Goal: Communication & Community: Answer question/provide support

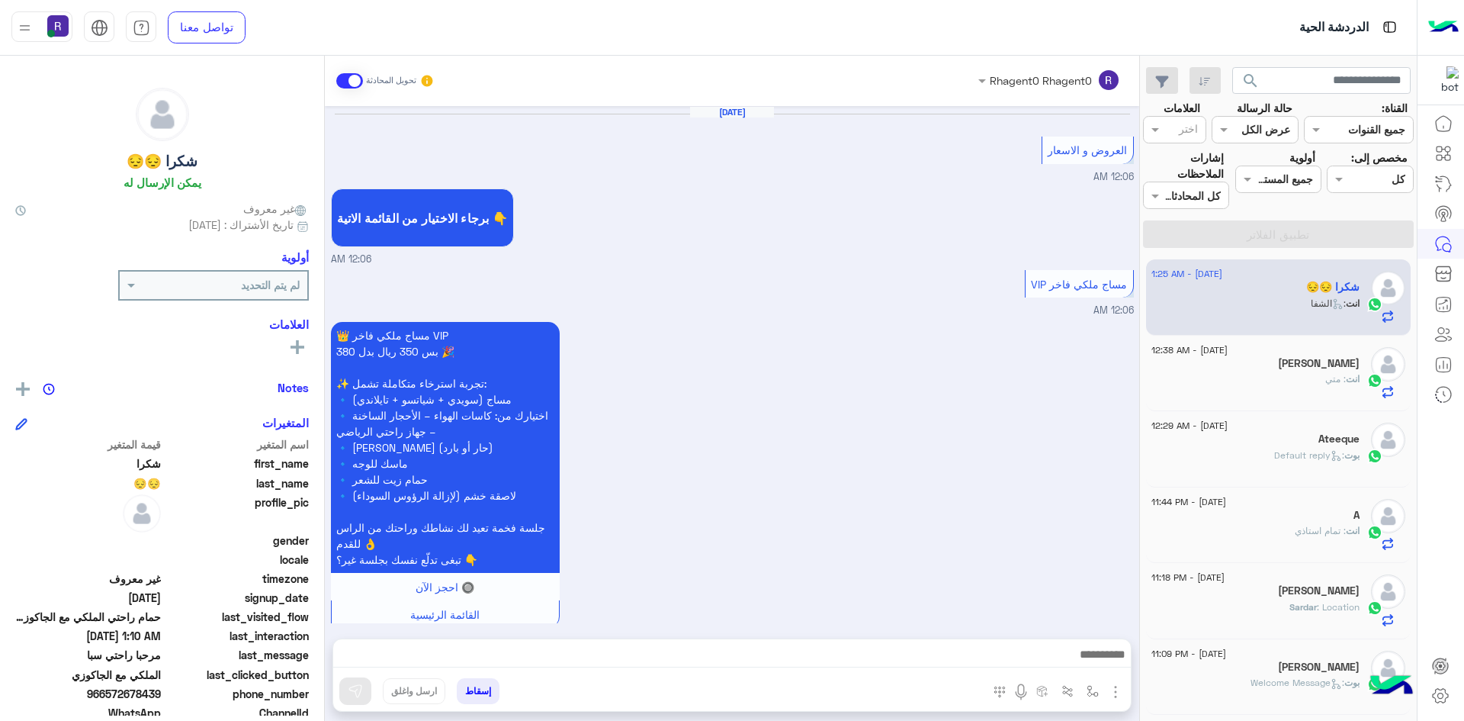
scroll to position [2379, 0]
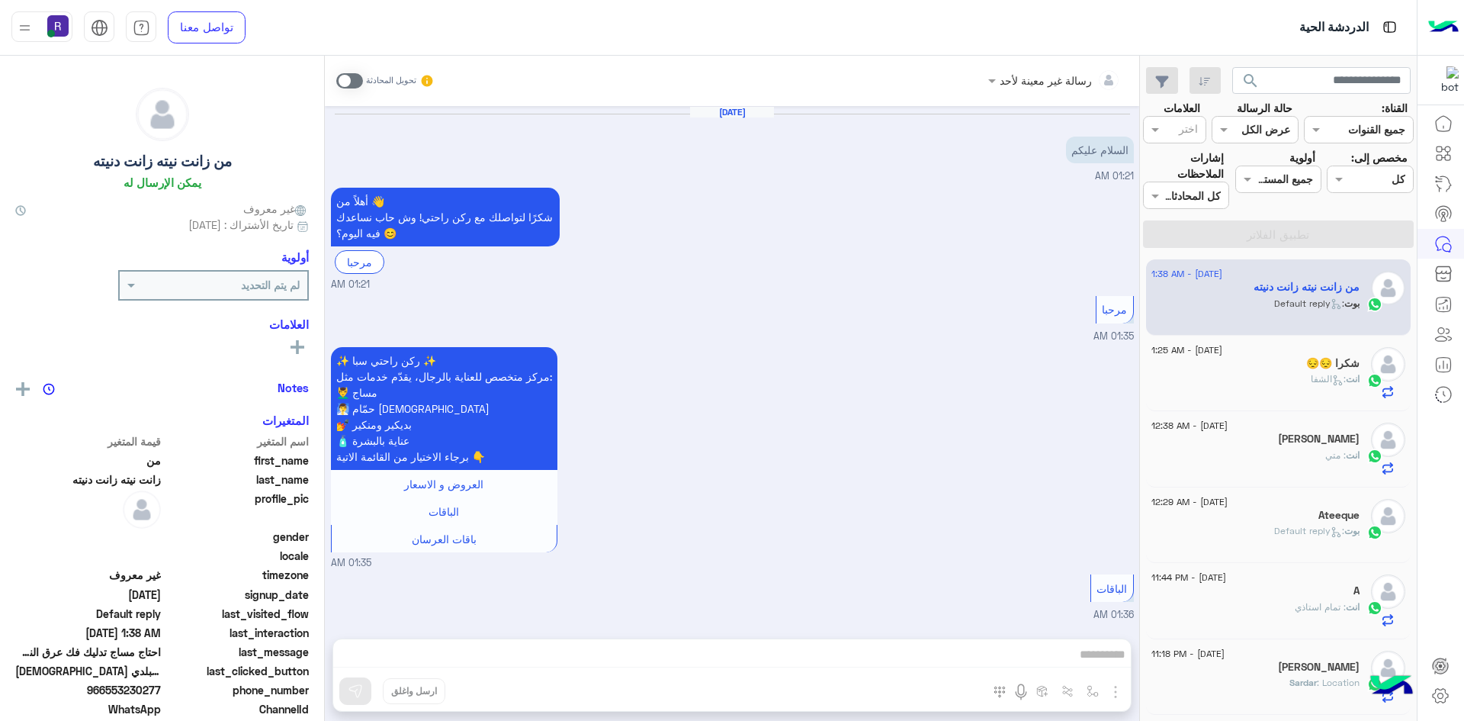
scroll to position [1615, 0]
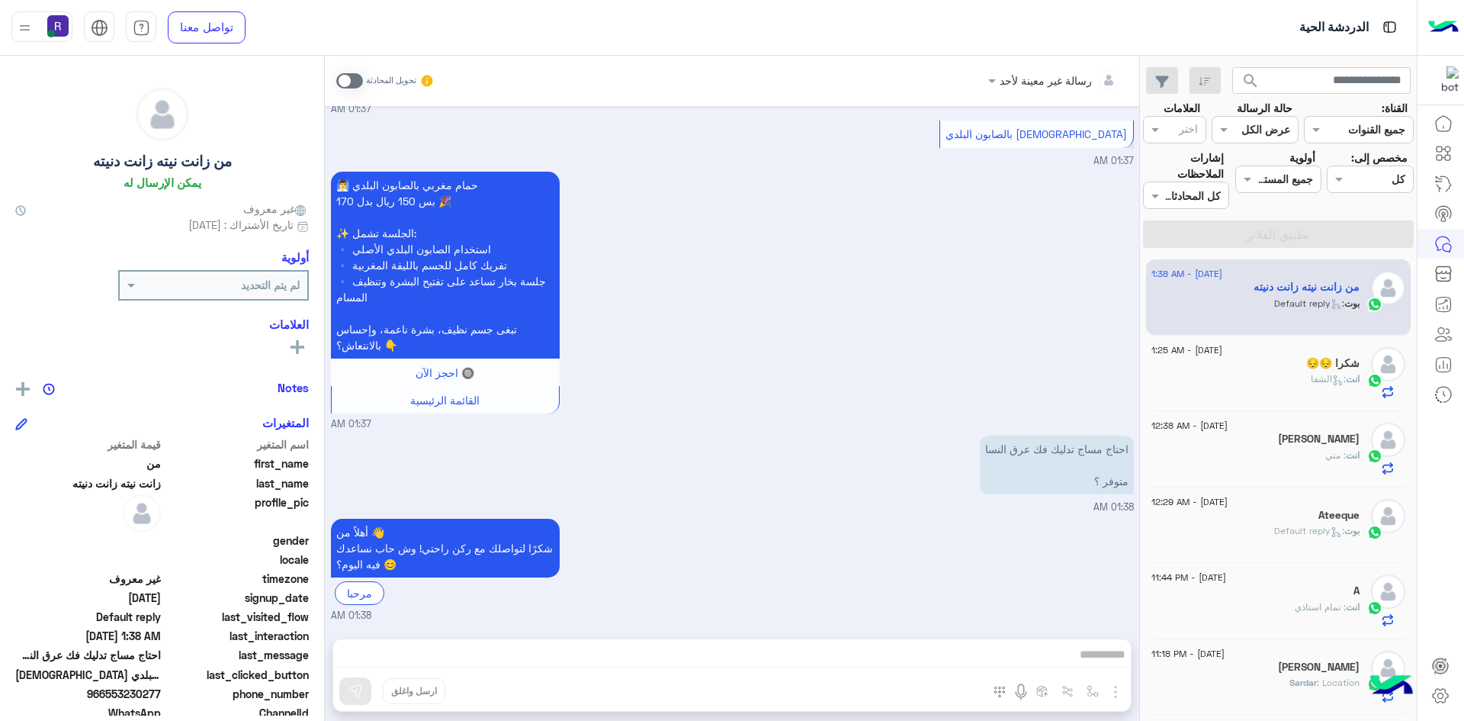
click at [354, 88] on span at bounding box center [349, 80] width 27 height 15
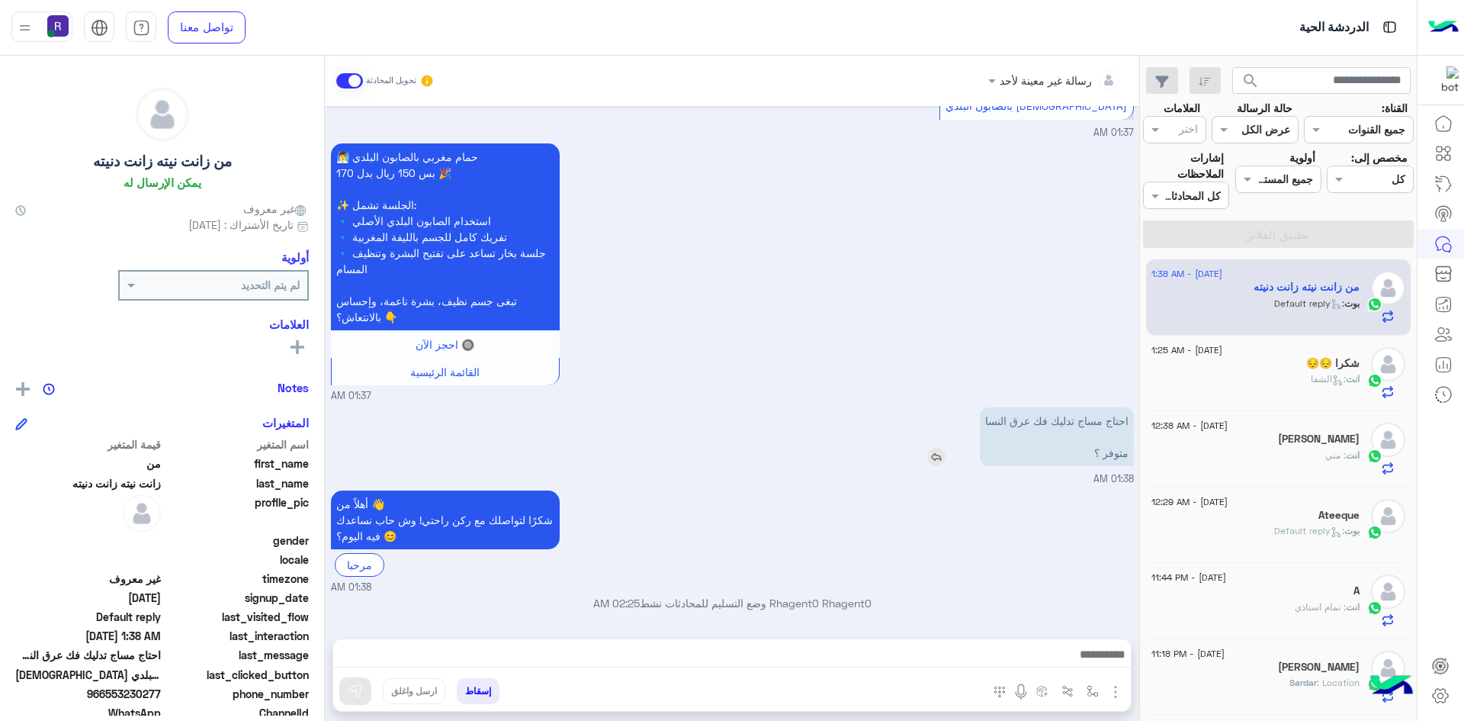
click at [944, 451] on img at bounding box center [936, 457] width 18 height 18
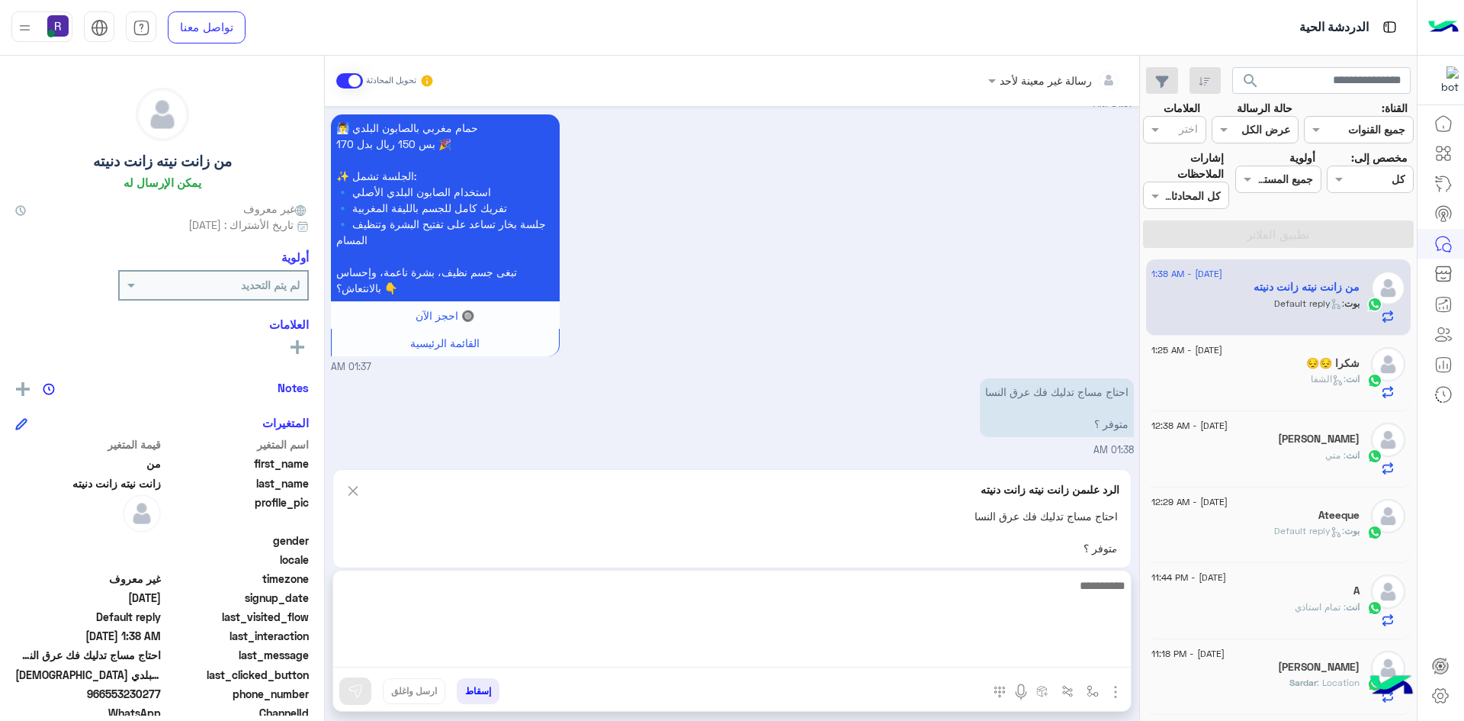
click at [960, 647] on textarea at bounding box center [732, 622] width 798 height 92
type textarea "**********"
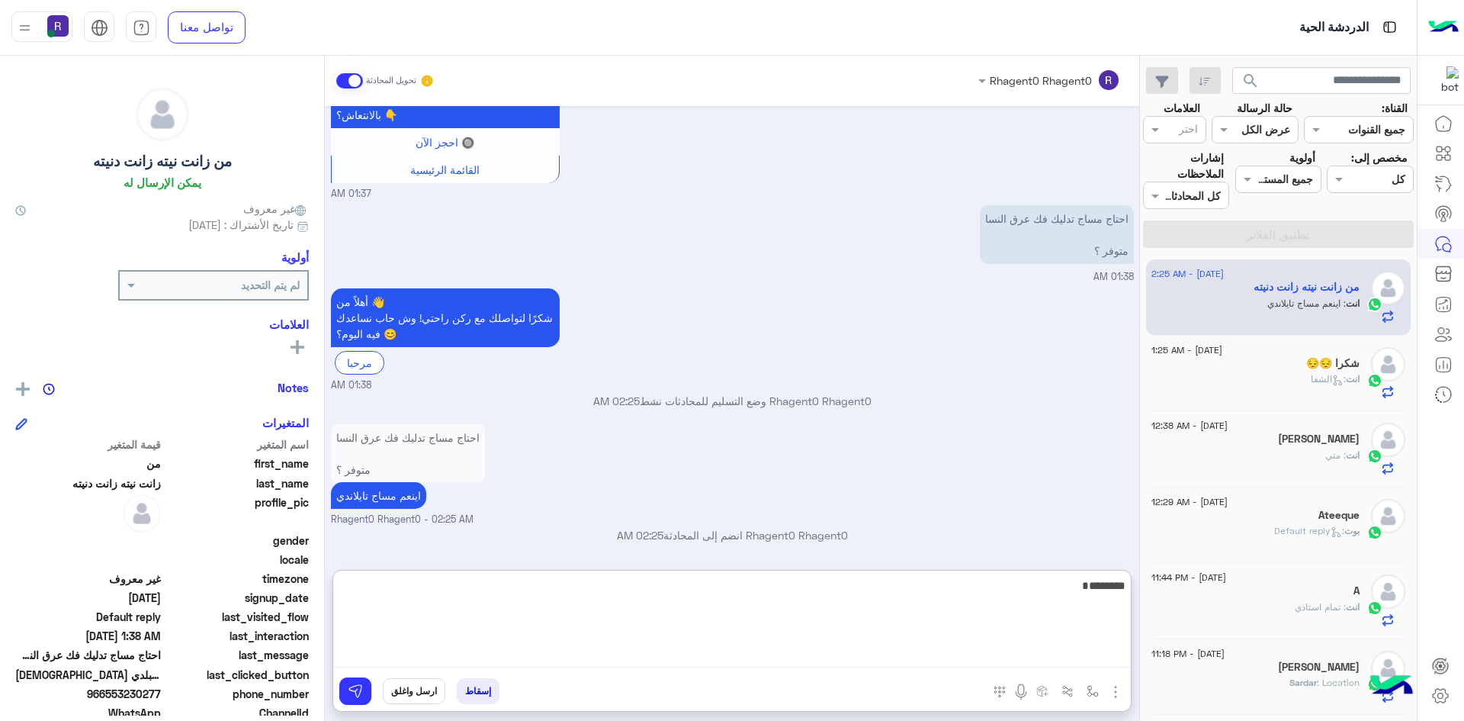
scroll to position [1845, 0]
type textarea "**********"
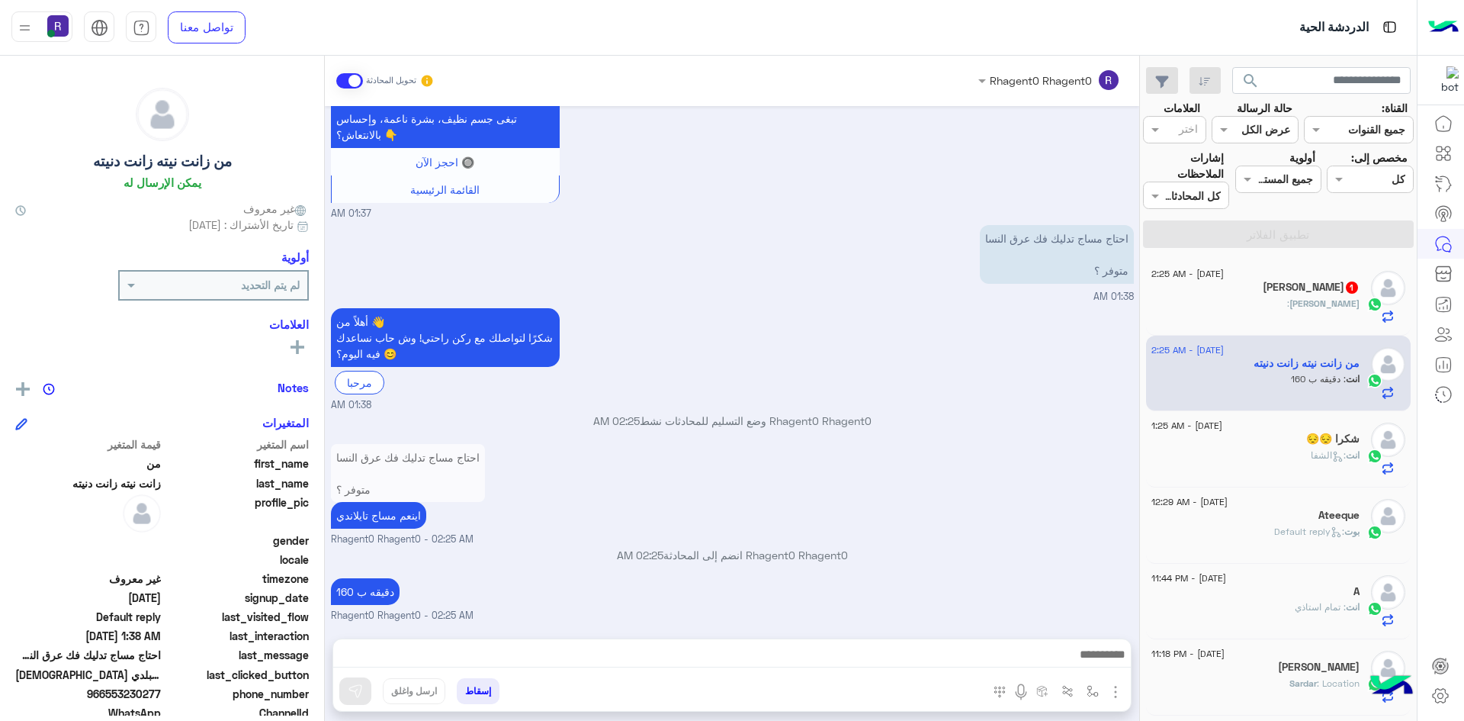
click at [1023, 575] on div "Rhagent0 Rhagent0 تحويل المحادثة Aug 17, 2025 السلام عليكم 01:21 AM أهلاً من 👋 …" at bounding box center [732, 391] width 815 height 671
click at [1033, 644] on div at bounding box center [732, 658] width 798 height 38
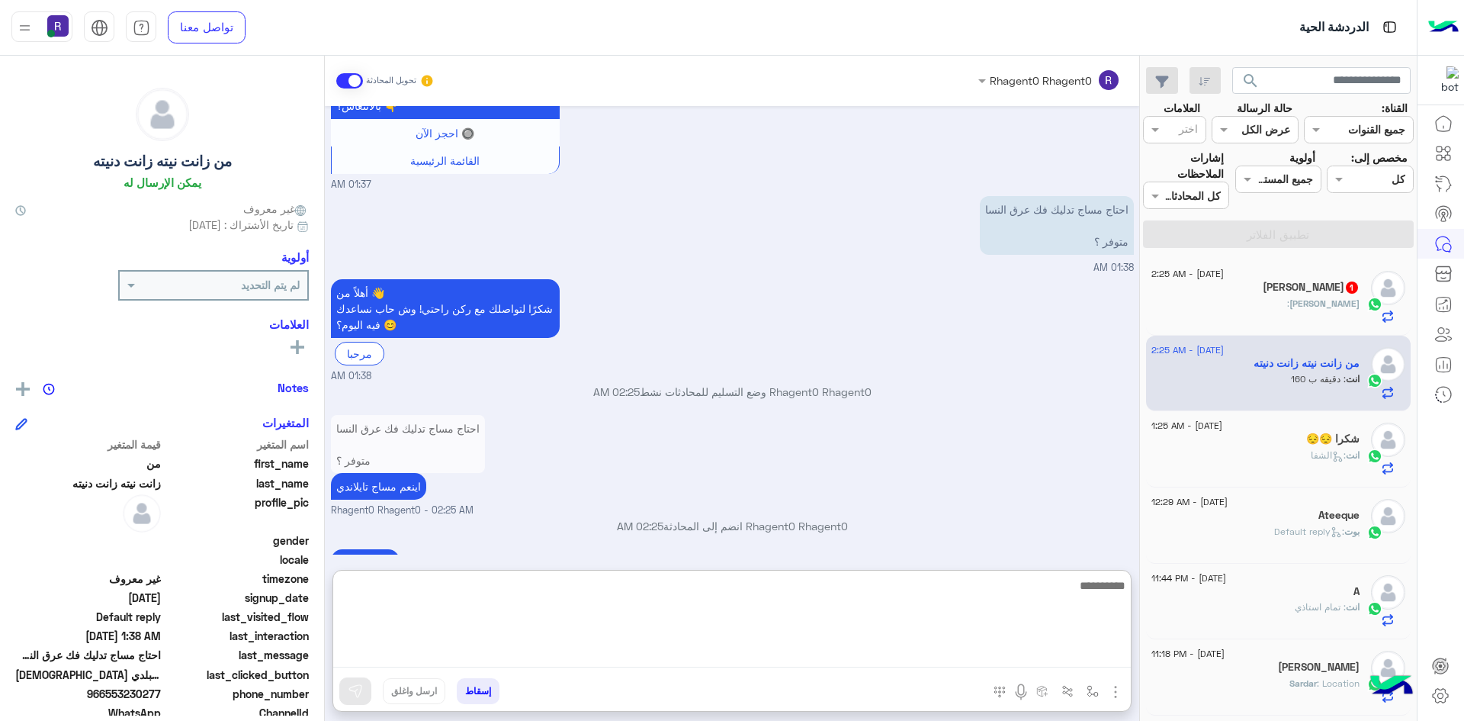
click at [1031, 662] on textarea at bounding box center [732, 622] width 798 height 92
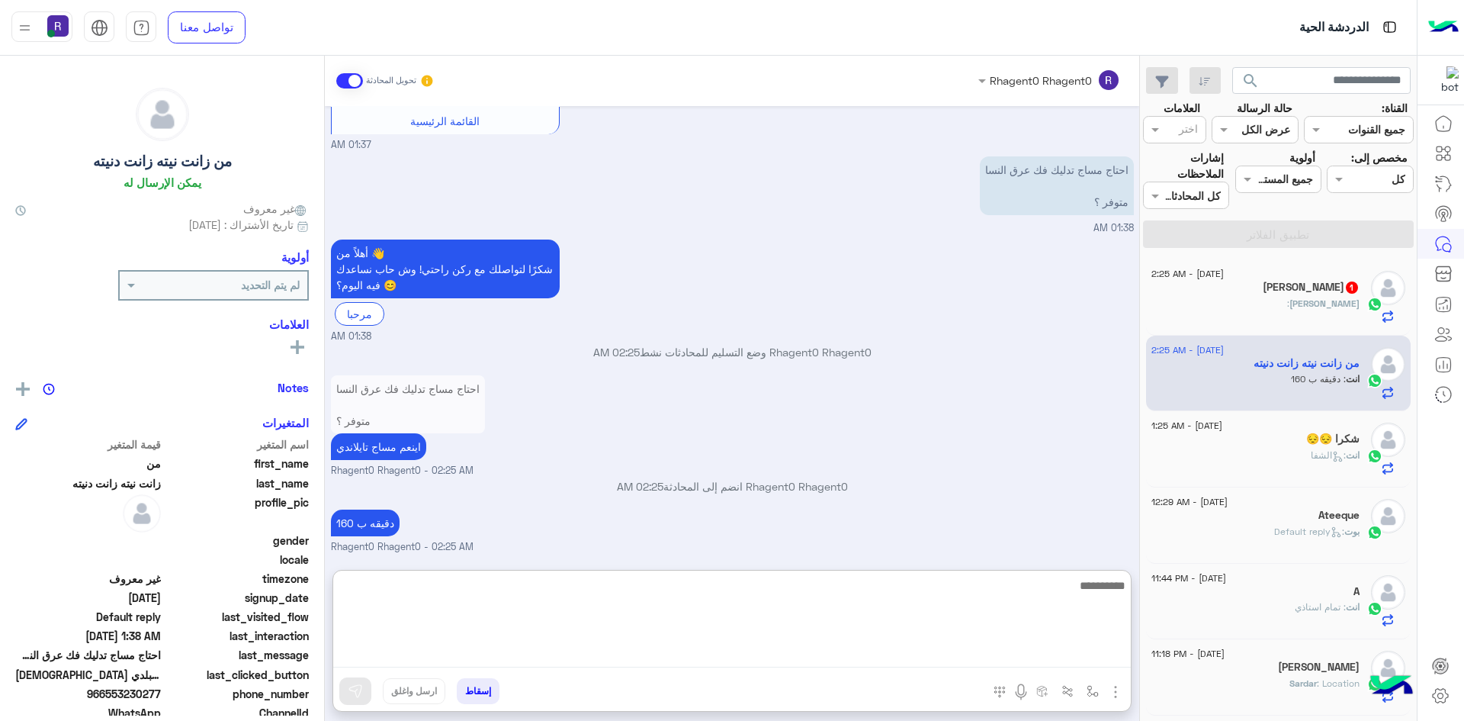
scroll to position [1894, 0]
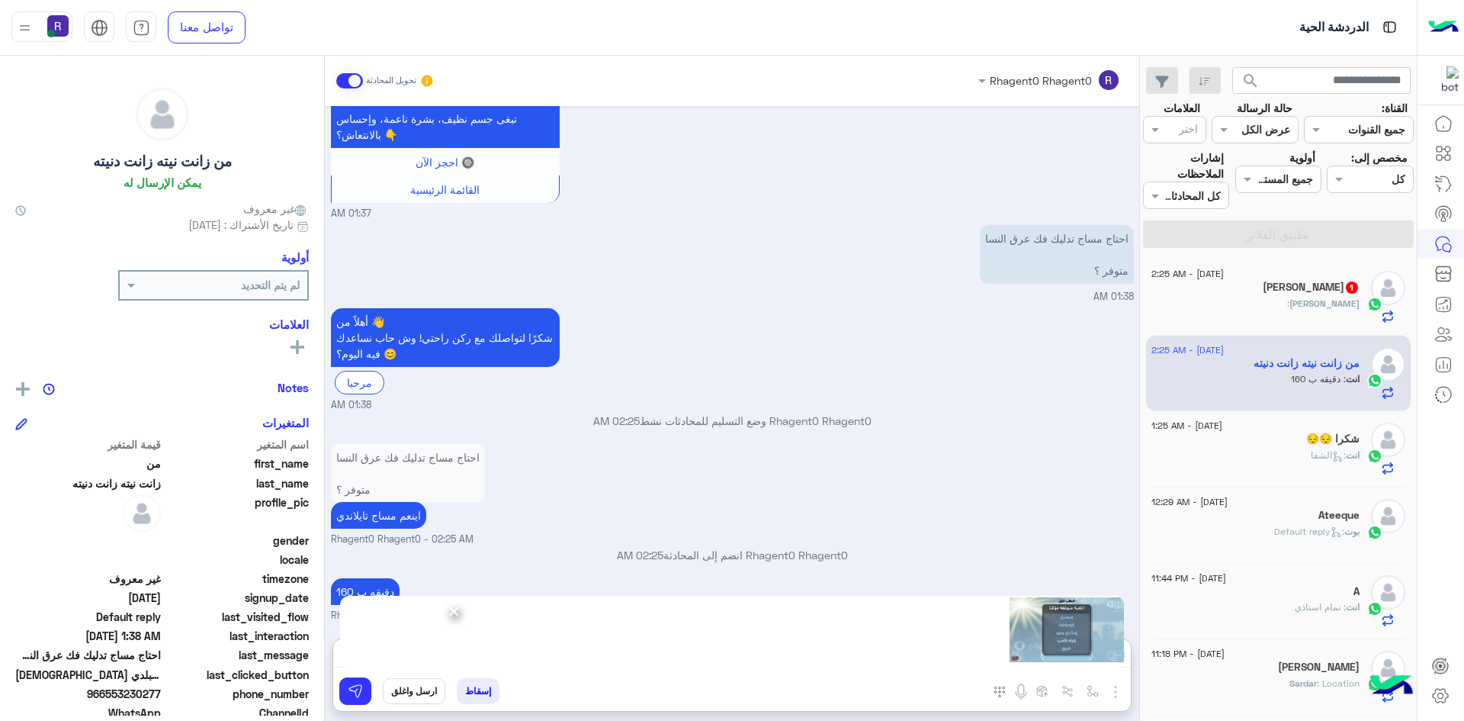
click at [454, 609] on span "×" at bounding box center [454, 610] width 14 height 34
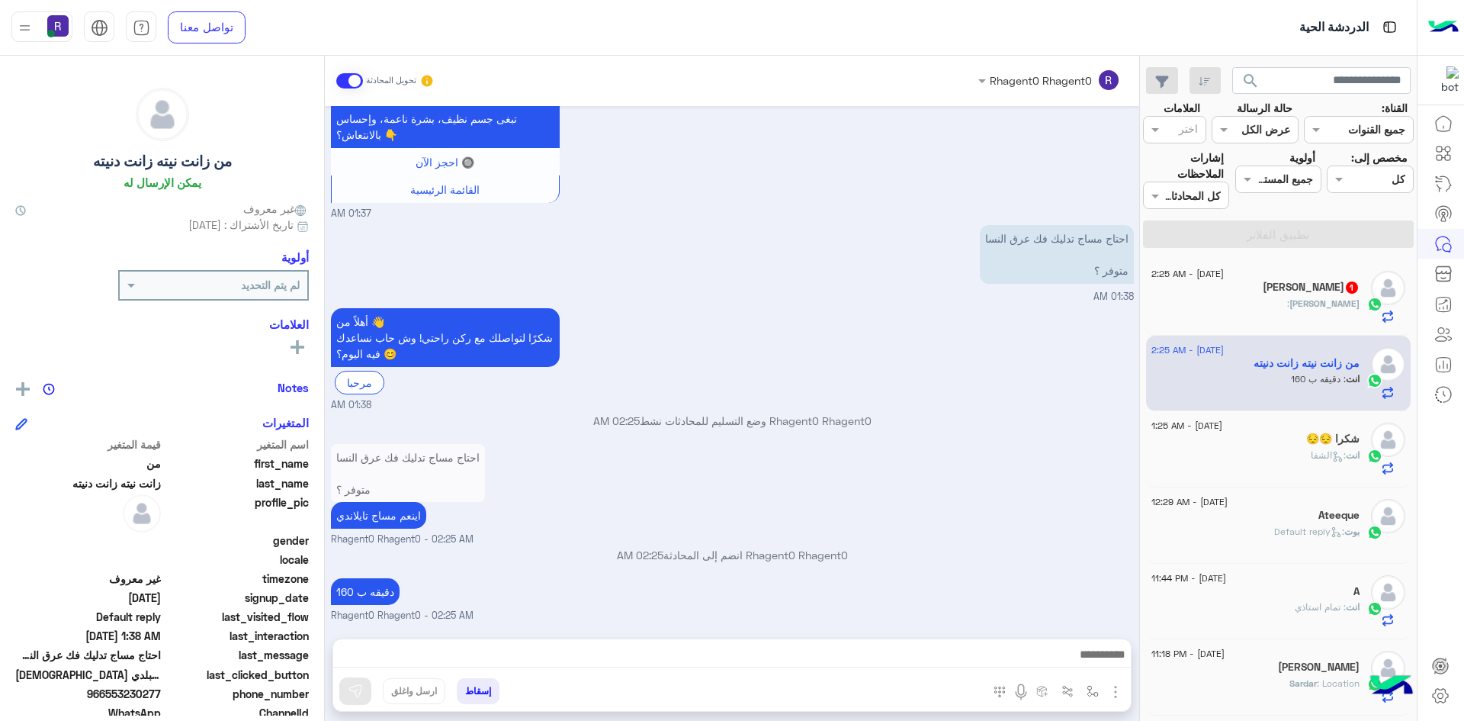
scroll to position [1825, 0]
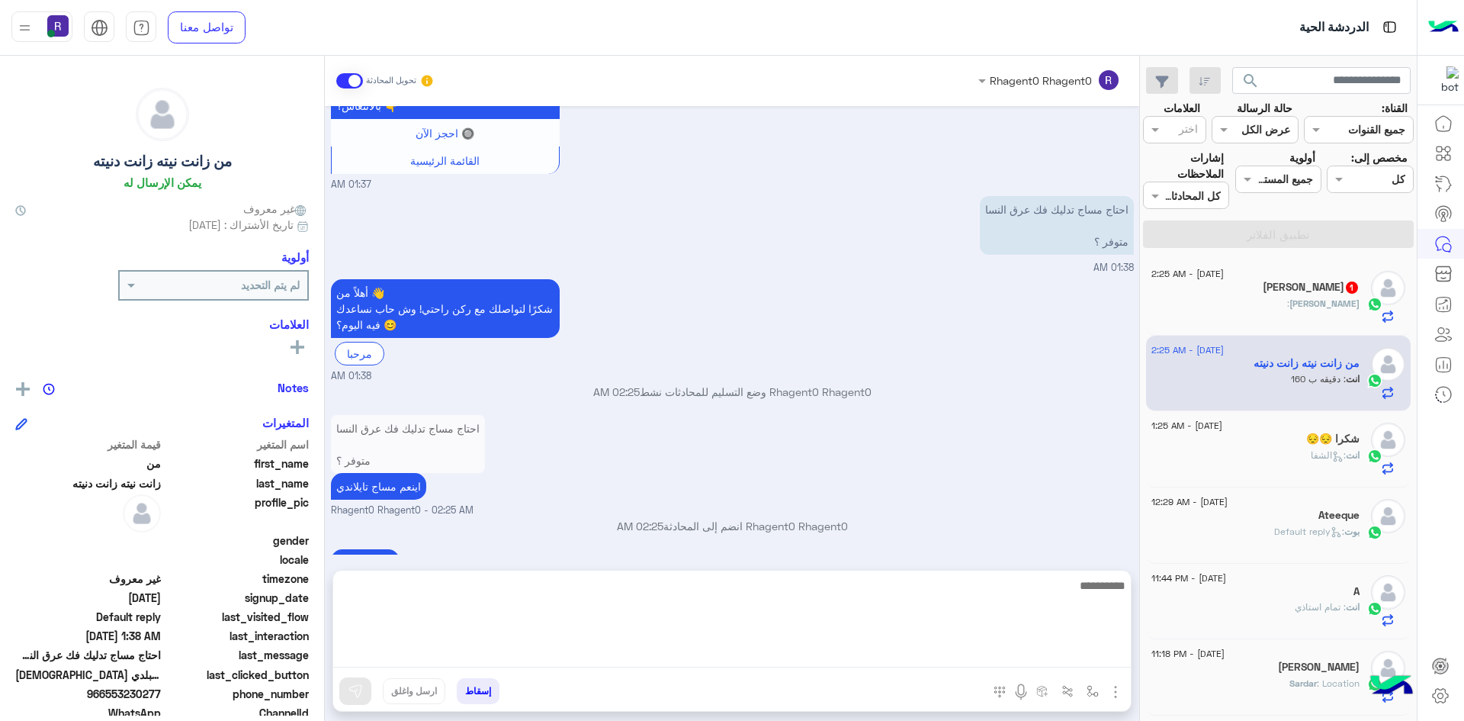
click at [874, 656] on textarea at bounding box center [732, 622] width 798 height 92
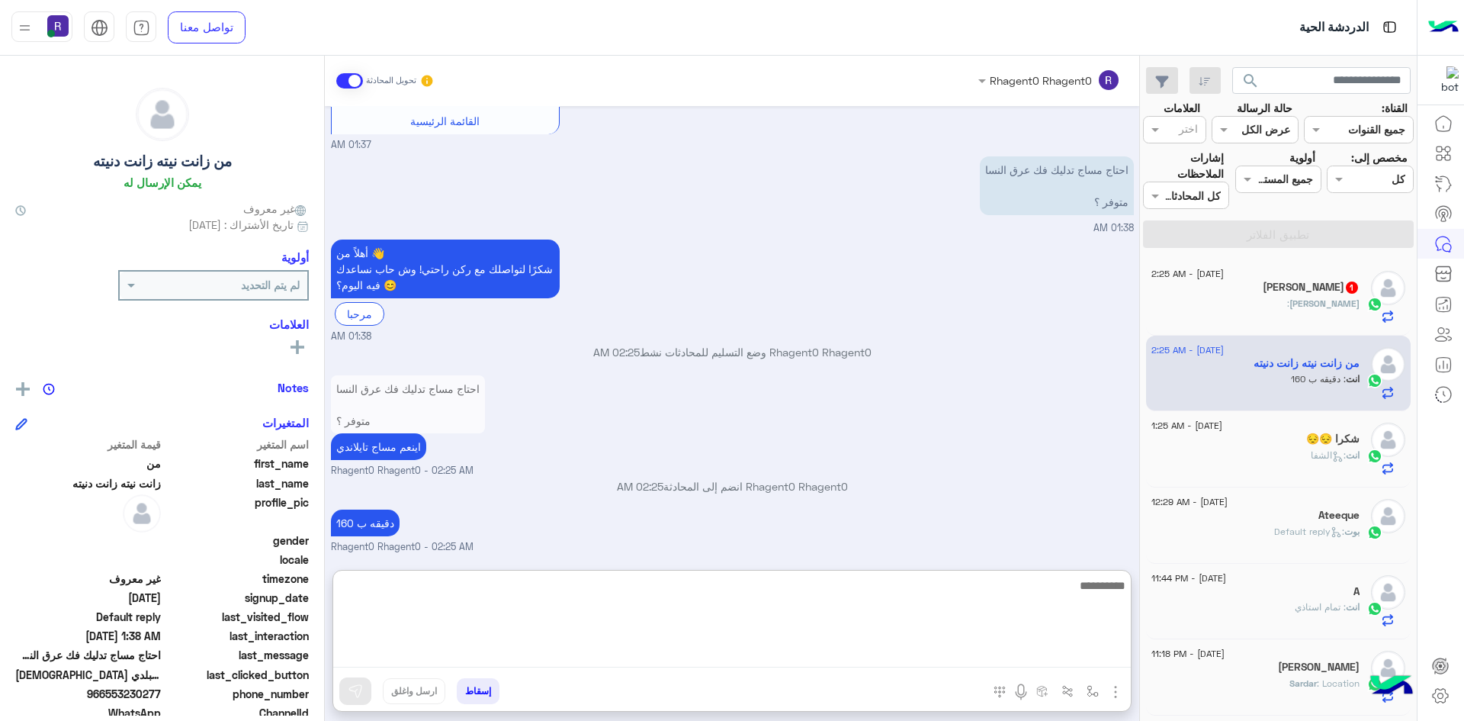
scroll to position [1894, 0]
type textarea "**********"
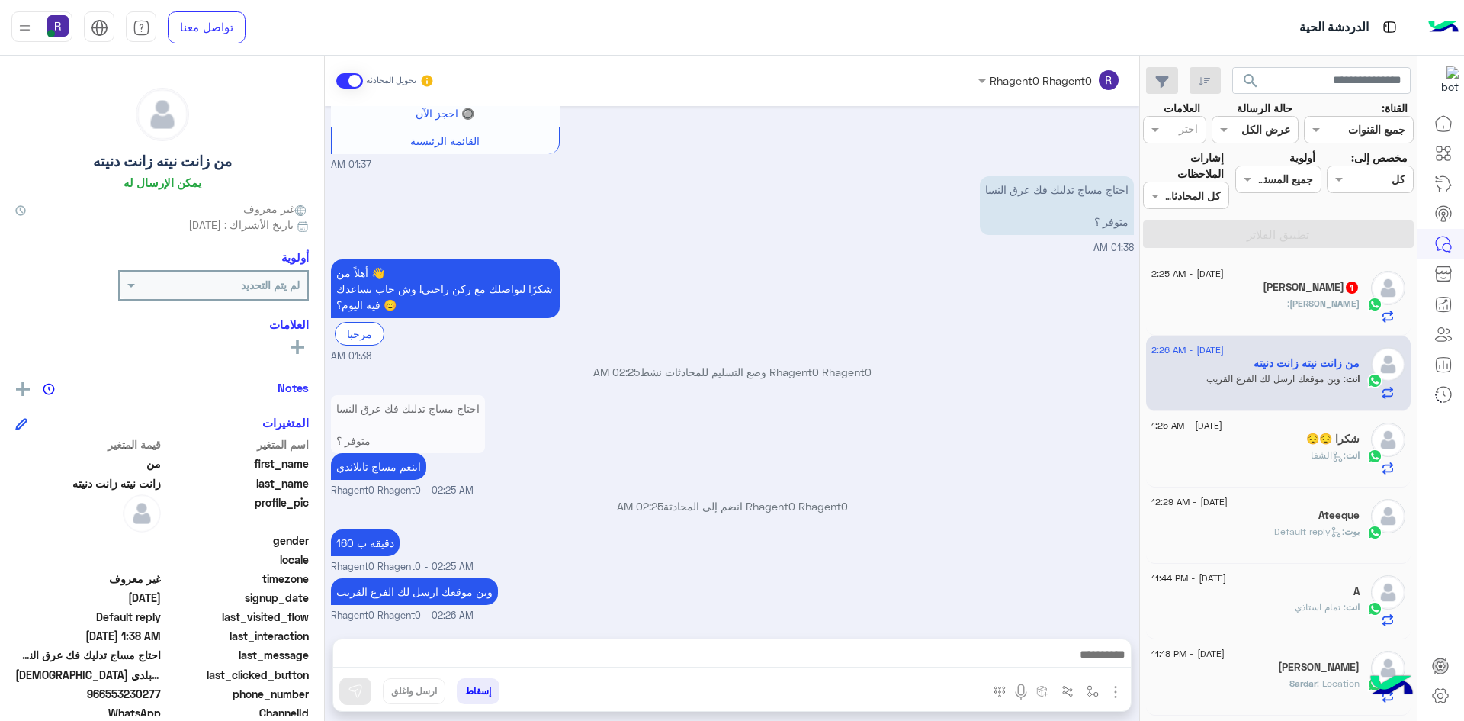
click at [1319, 274] on div "17 August - 2:25 AM" at bounding box center [1256, 276] width 208 height 10
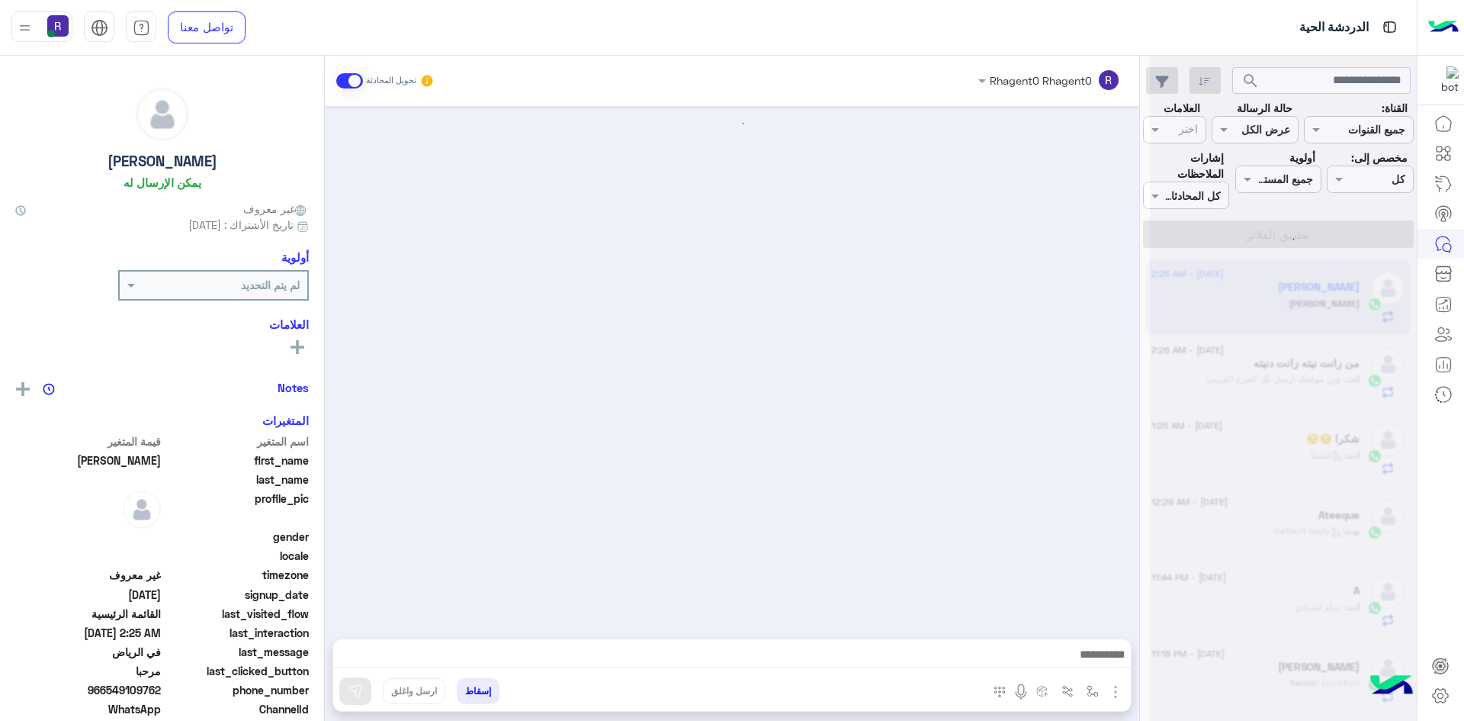
scroll to position [578, 0]
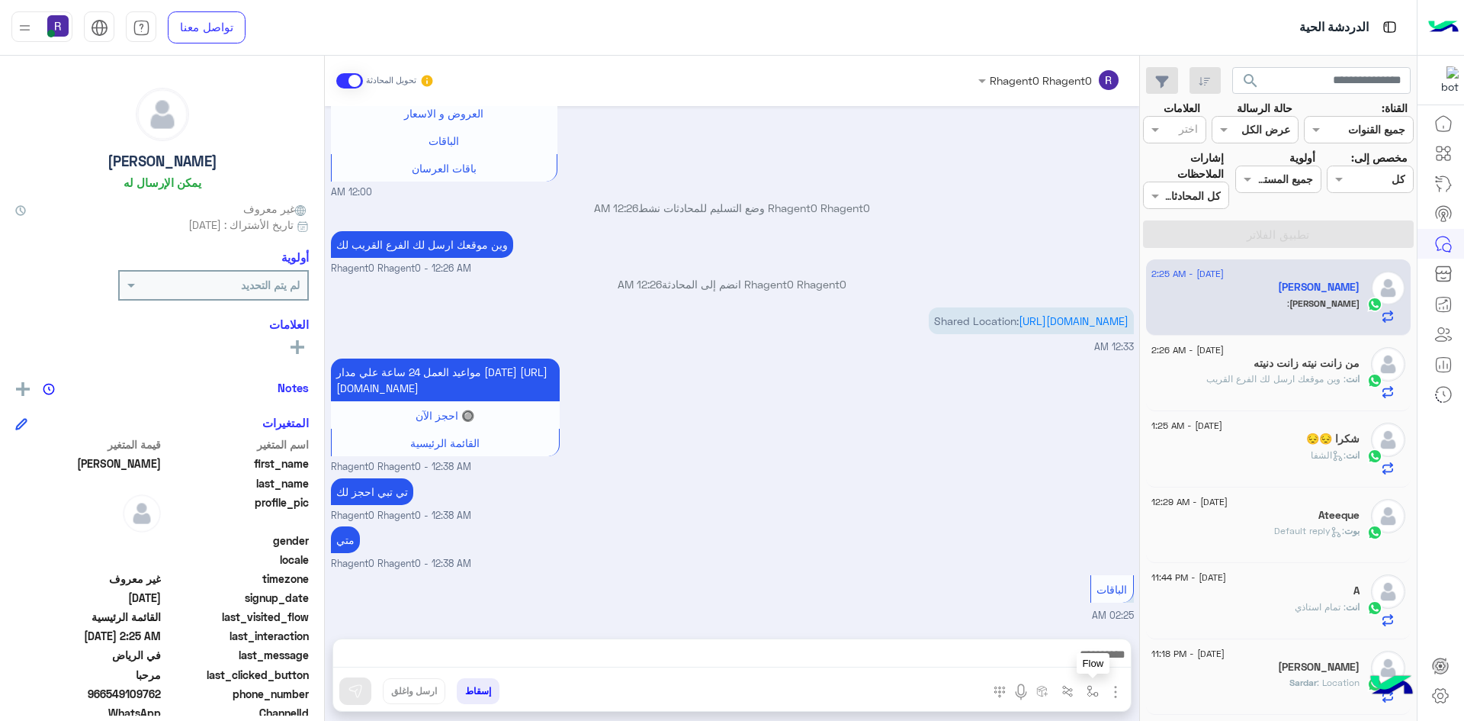
click at [1094, 698] on button "button" at bounding box center [1093, 690] width 25 height 25
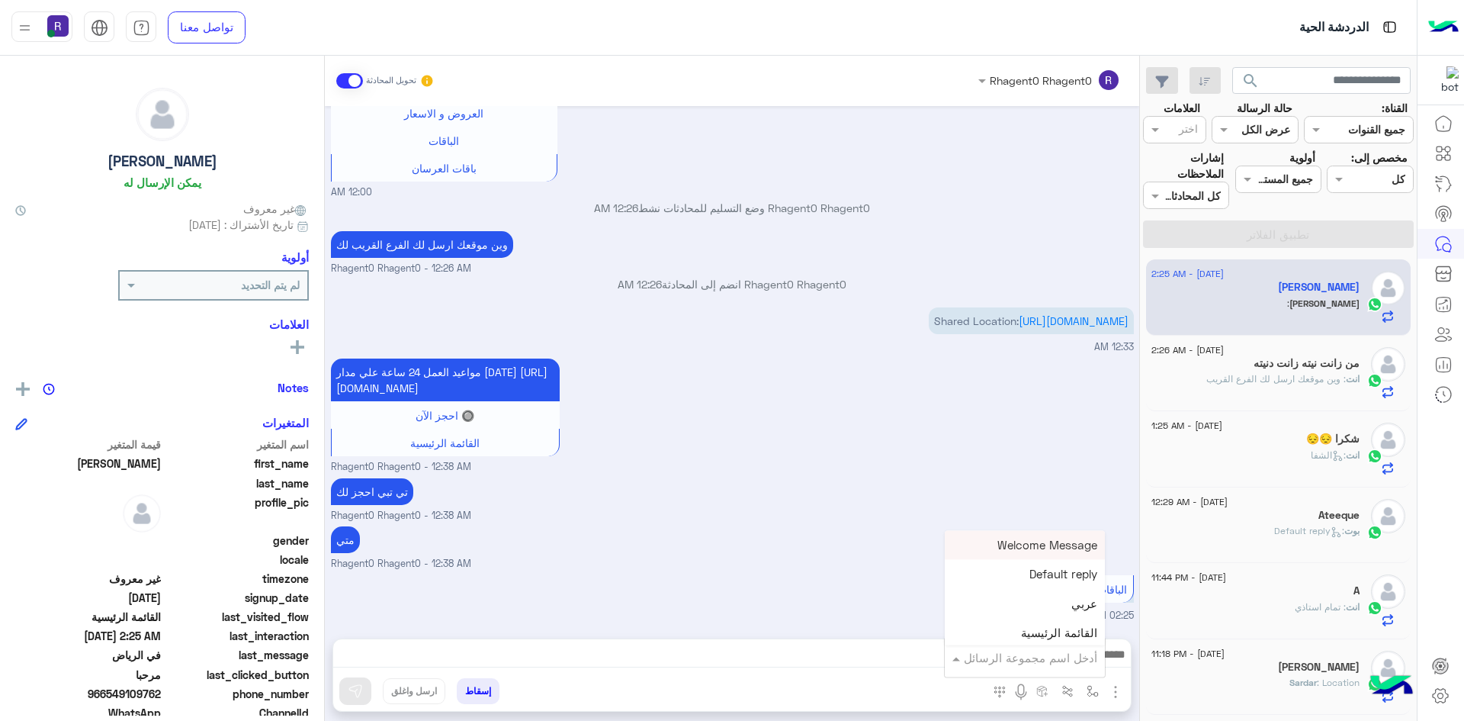
click at [1083, 664] on input "text" at bounding box center [1045, 658] width 103 height 18
click at [1108, 678] on div "أدخل اسم مجموعة الرسائل Welcome Message Default reply عربي القائمة الرئيسية الع…" at bounding box center [1056, 693] width 149 height 31
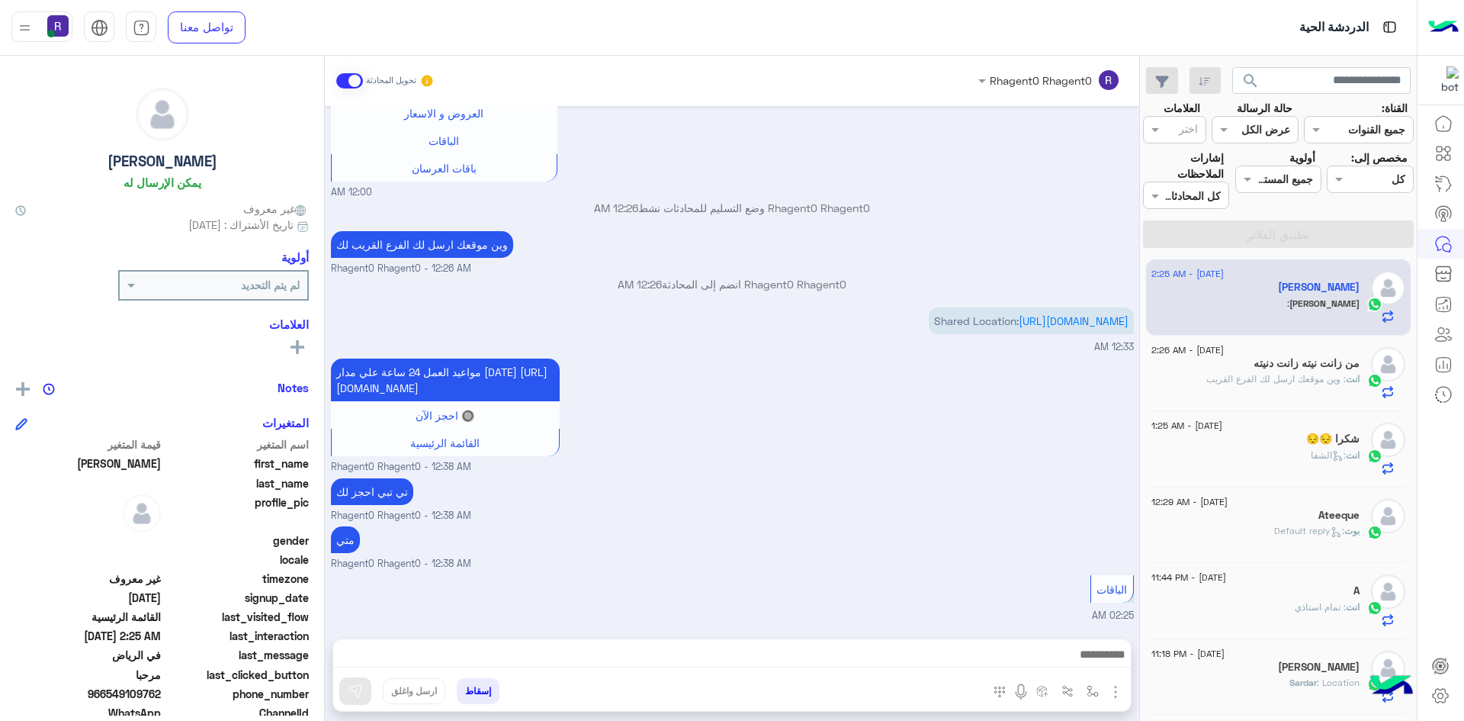
click at [1110, 685] on img "button" at bounding box center [1116, 692] width 18 height 18
click at [1093, 665] on span "الصور" at bounding box center [1086, 659] width 28 height 18
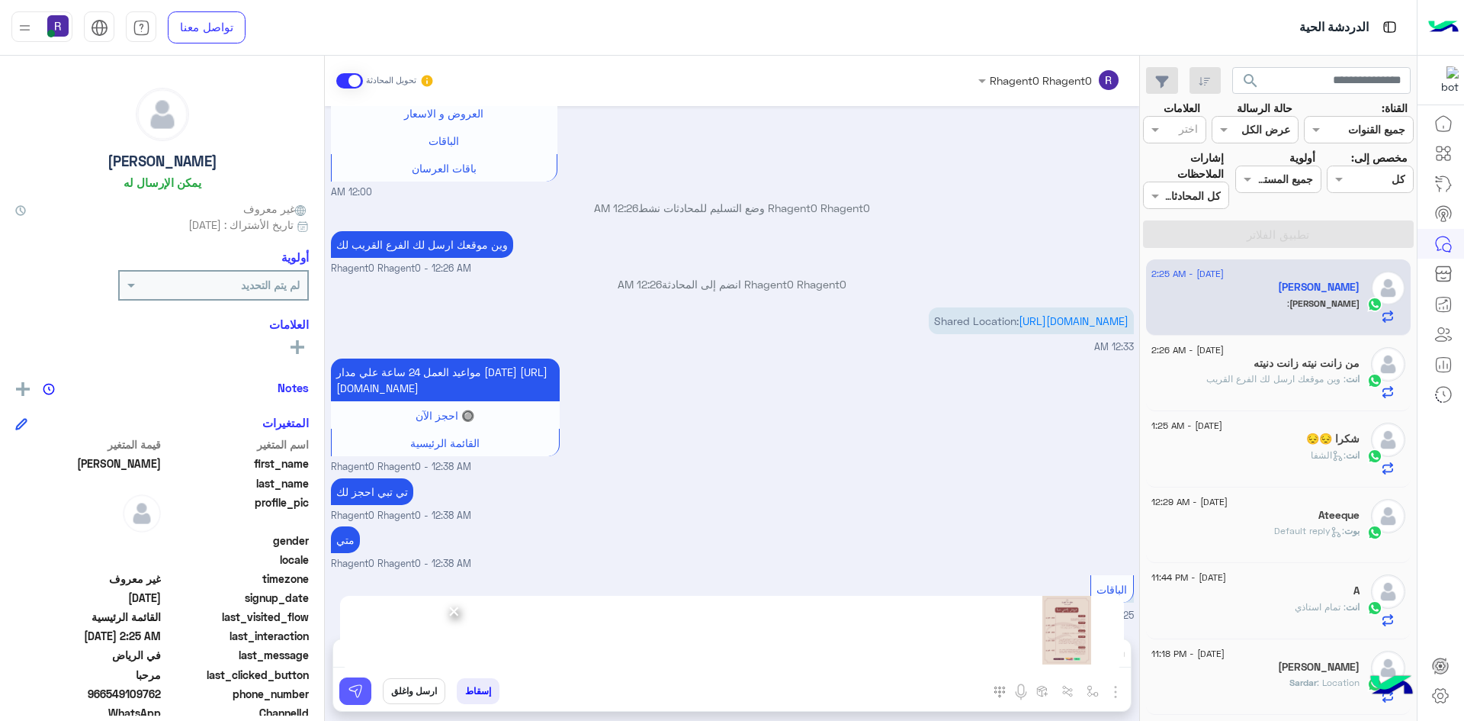
click at [358, 697] on img at bounding box center [355, 690] width 15 height 15
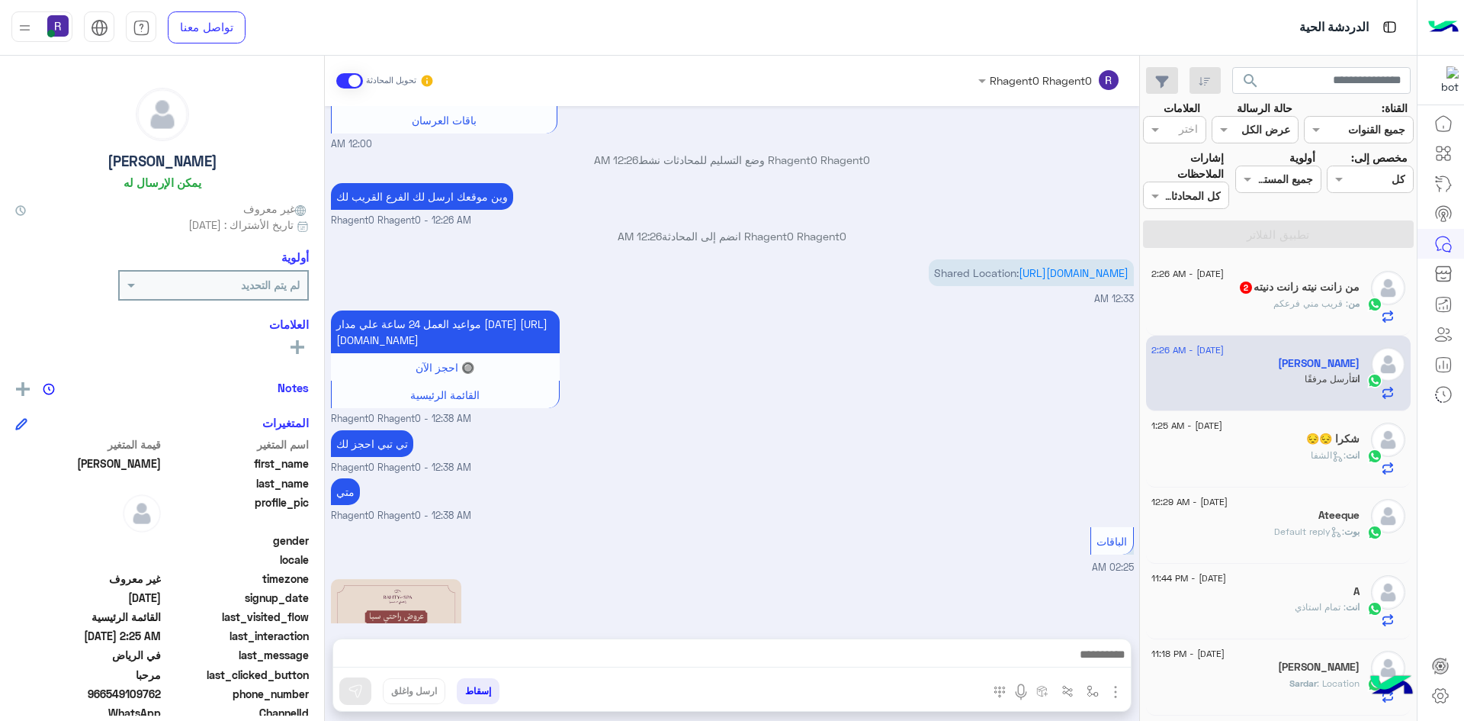
scroll to position [786, 0]
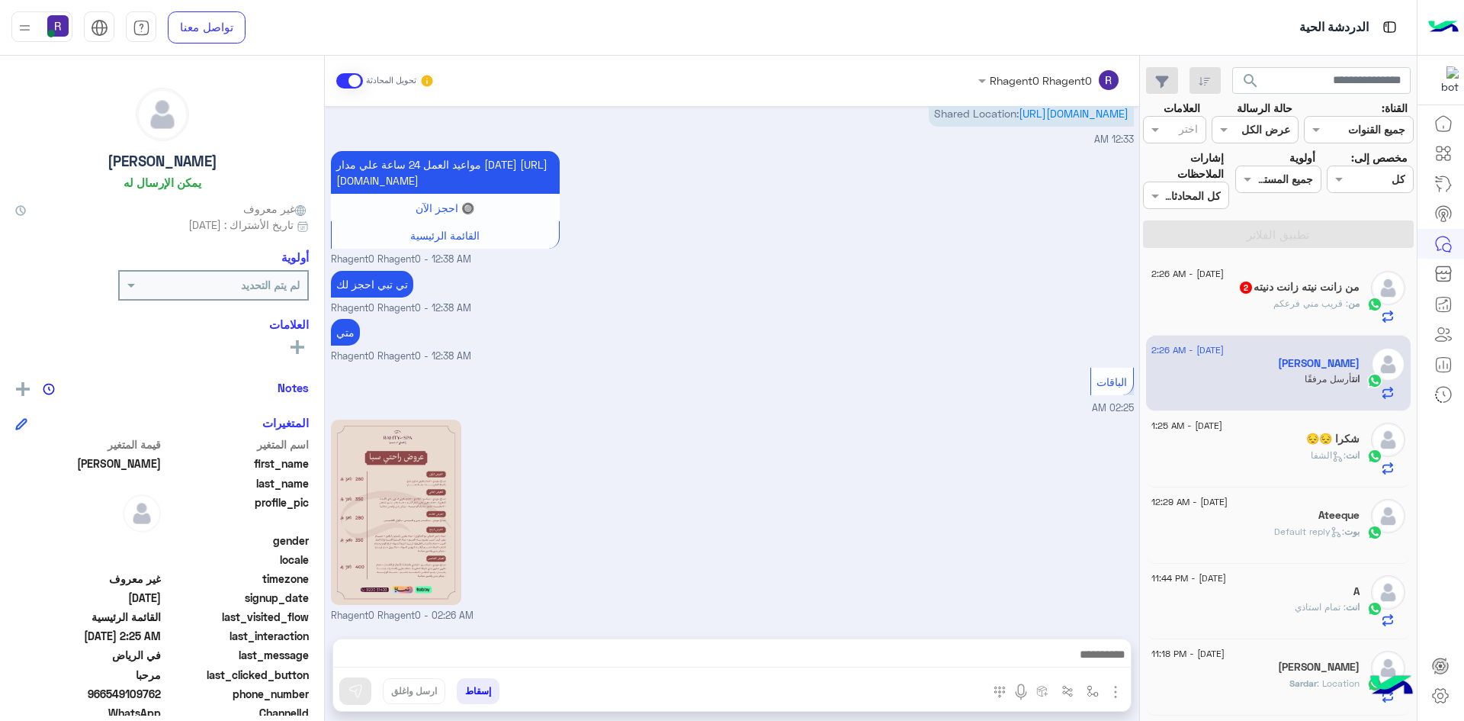
click at [1374, 325] on div "17 August - 2:26 AM من زانت نيته زانت دنيته 2 من : قريب مني فرعكم" at bounding box center [1278, 297] width 265 height 76
click at [1338, 312] on div "من : قريب مني فرعكم" at bounding box center [1256, 310] width 208 height 27
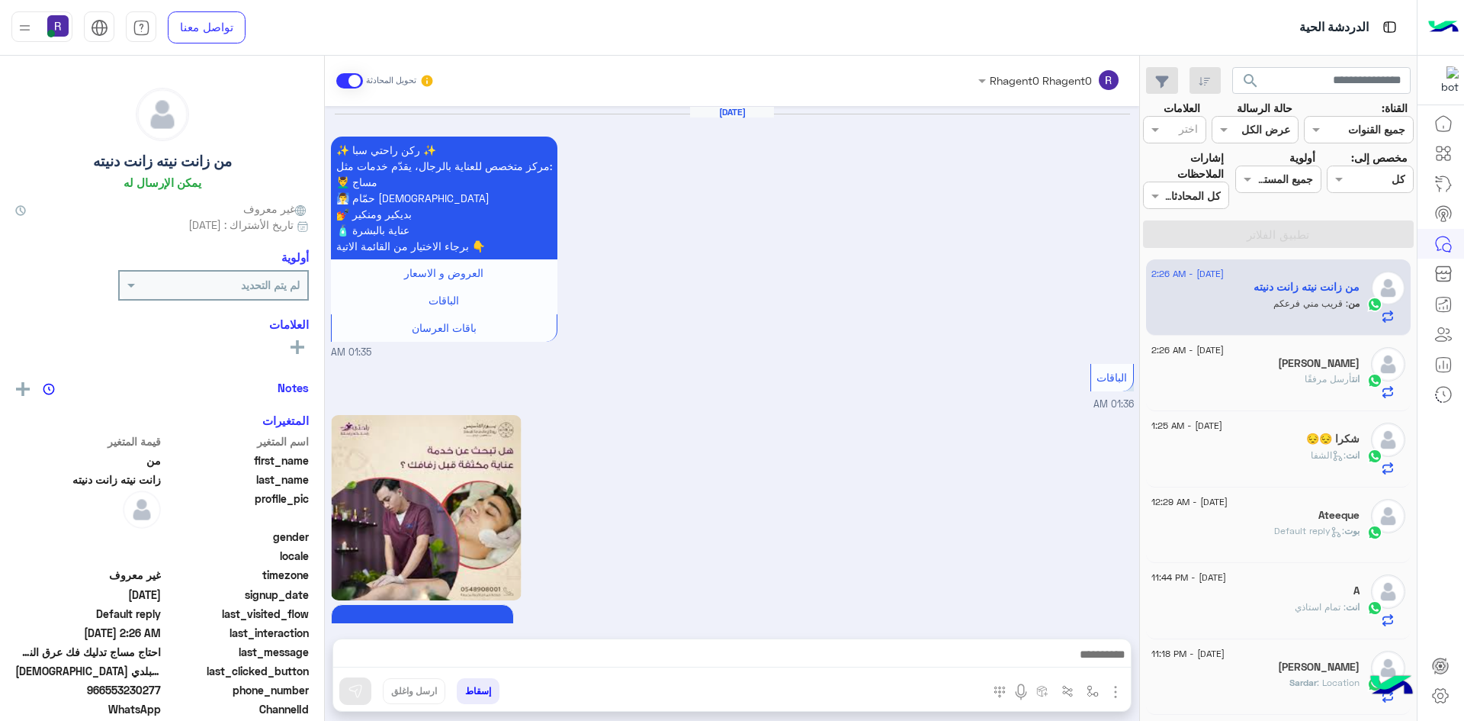
scroll to position [1765, 0]
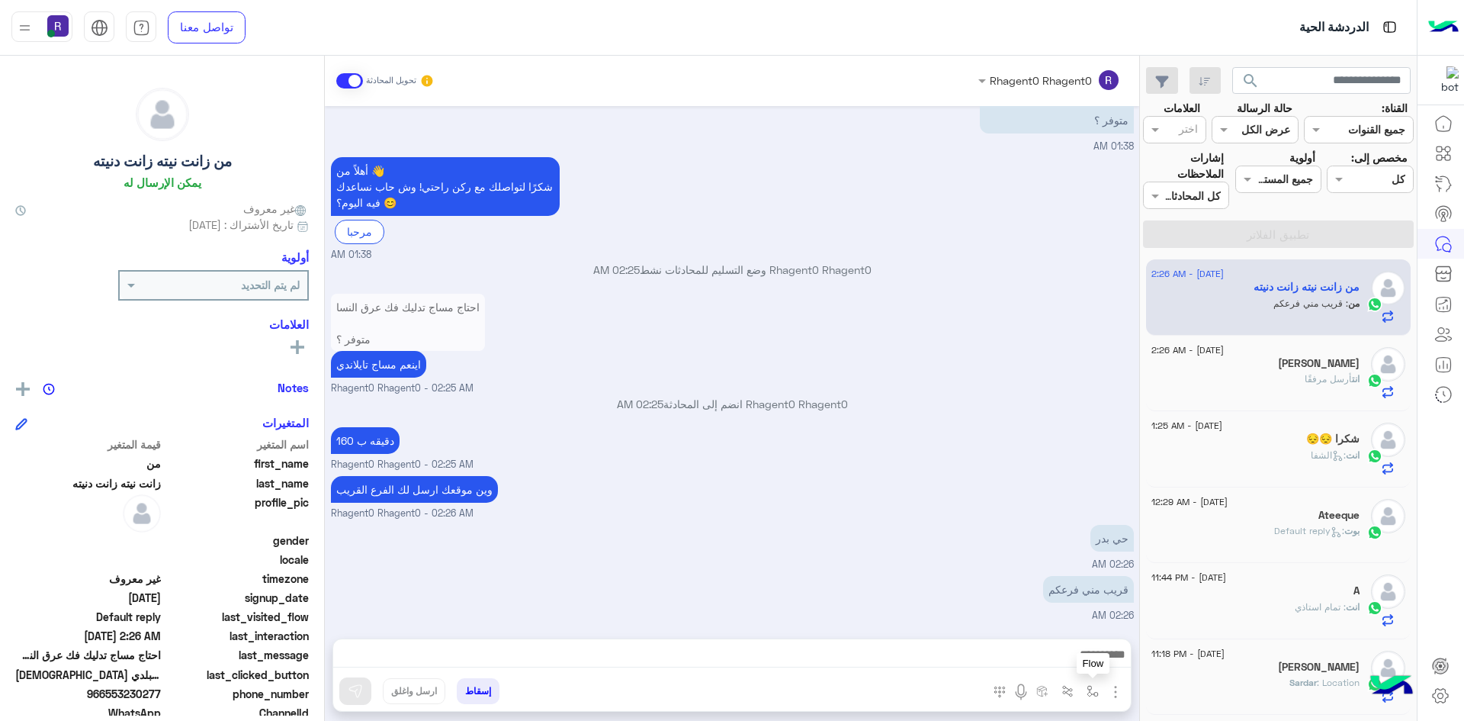
click at [1089, 689] on img "button" at bounding box center [1093, 691] width 12 height 12
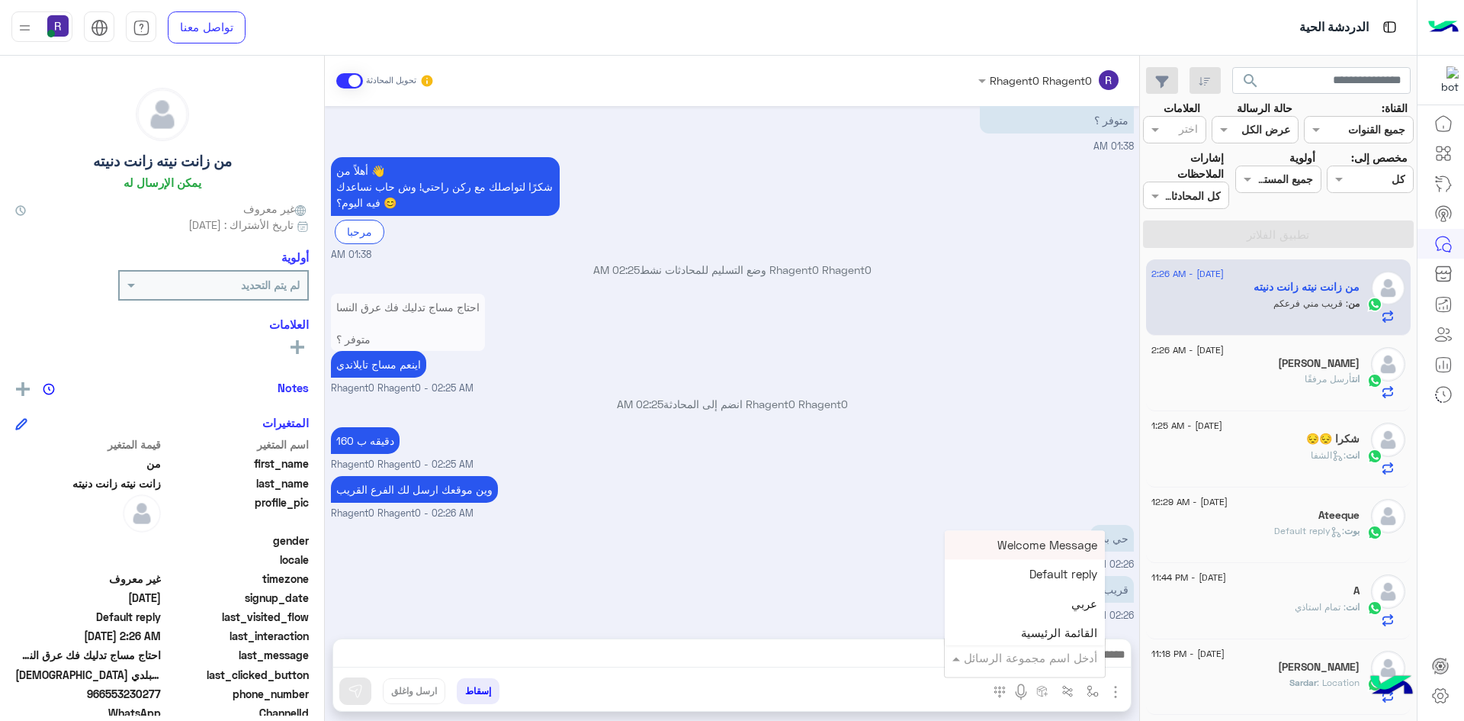
click at [1059, 671] on div "أدخل اسم مجموعة الرسائل" at bounding box center [1025, 657] width 160 height 27
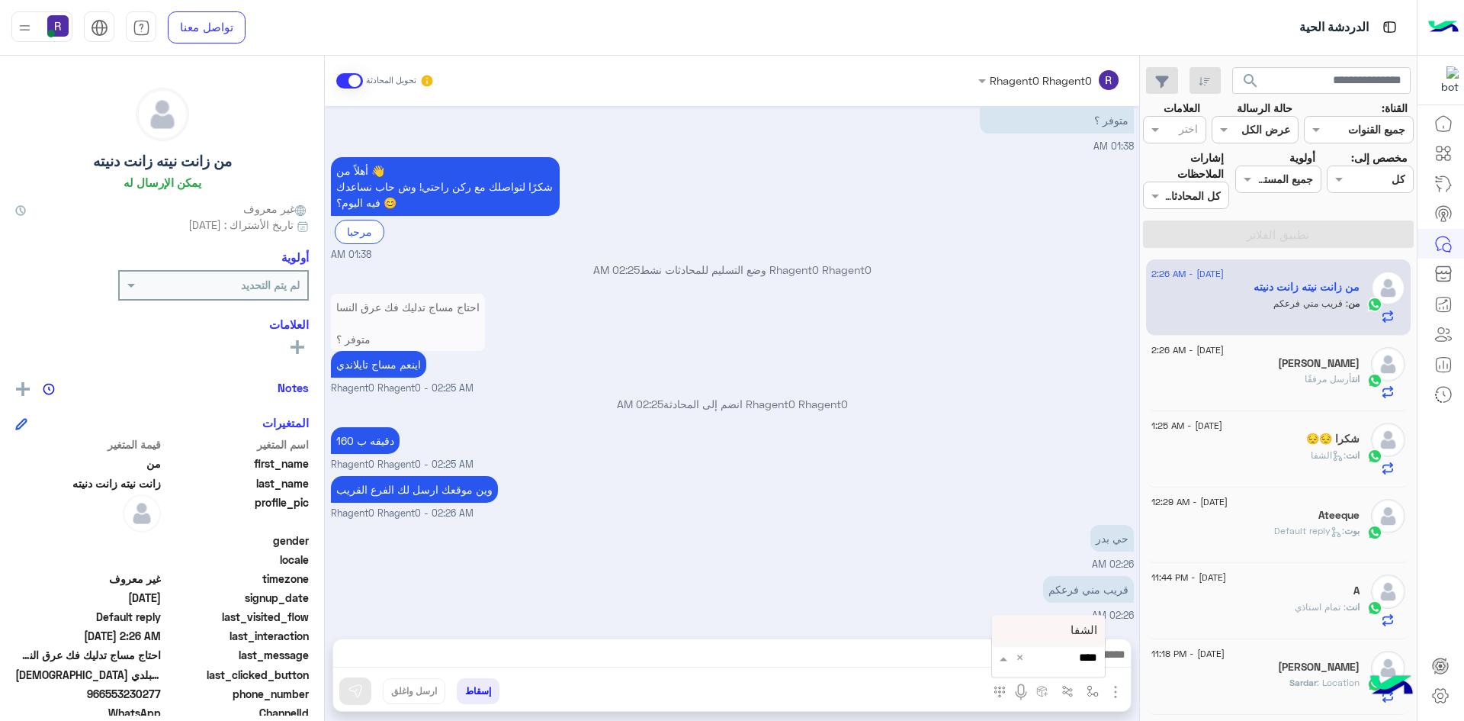
type input "*****"
click at [1064, 626] on div "الشفا" at bounding box center [1048, 630] width 113 height 30
type textarea "*****"
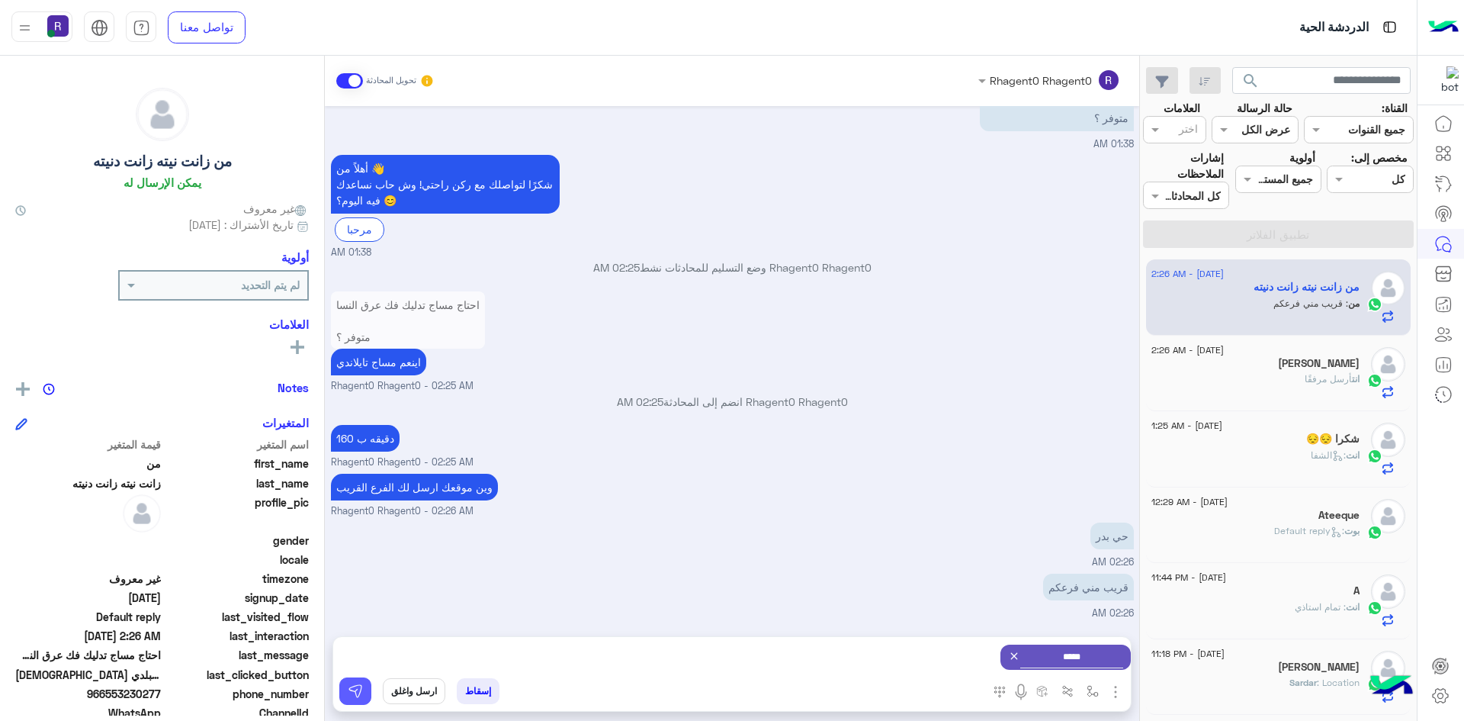
click at [349, 685] on img at bounding box center [355, 690] width 15 height 15
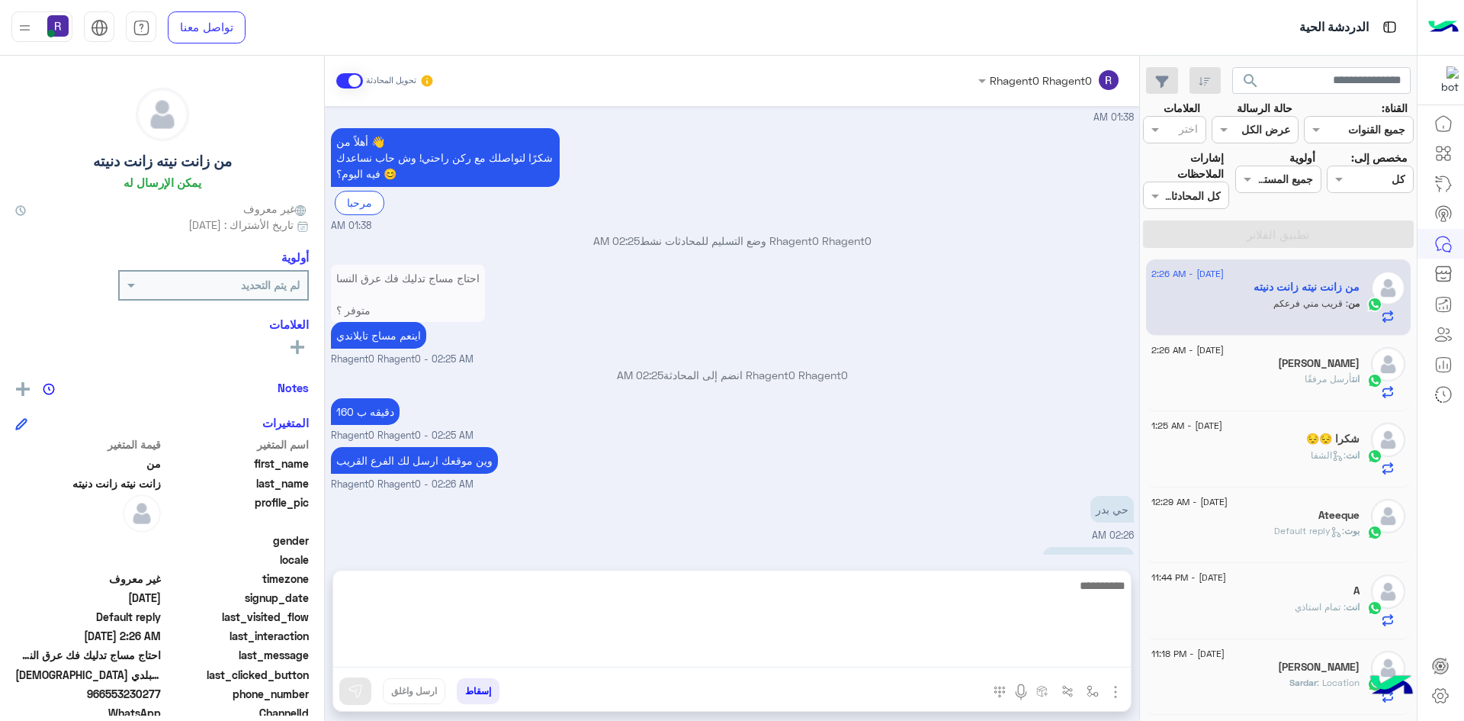
click at [910, 653] on textarea at bounding box center [732, 622] width 798 height 92
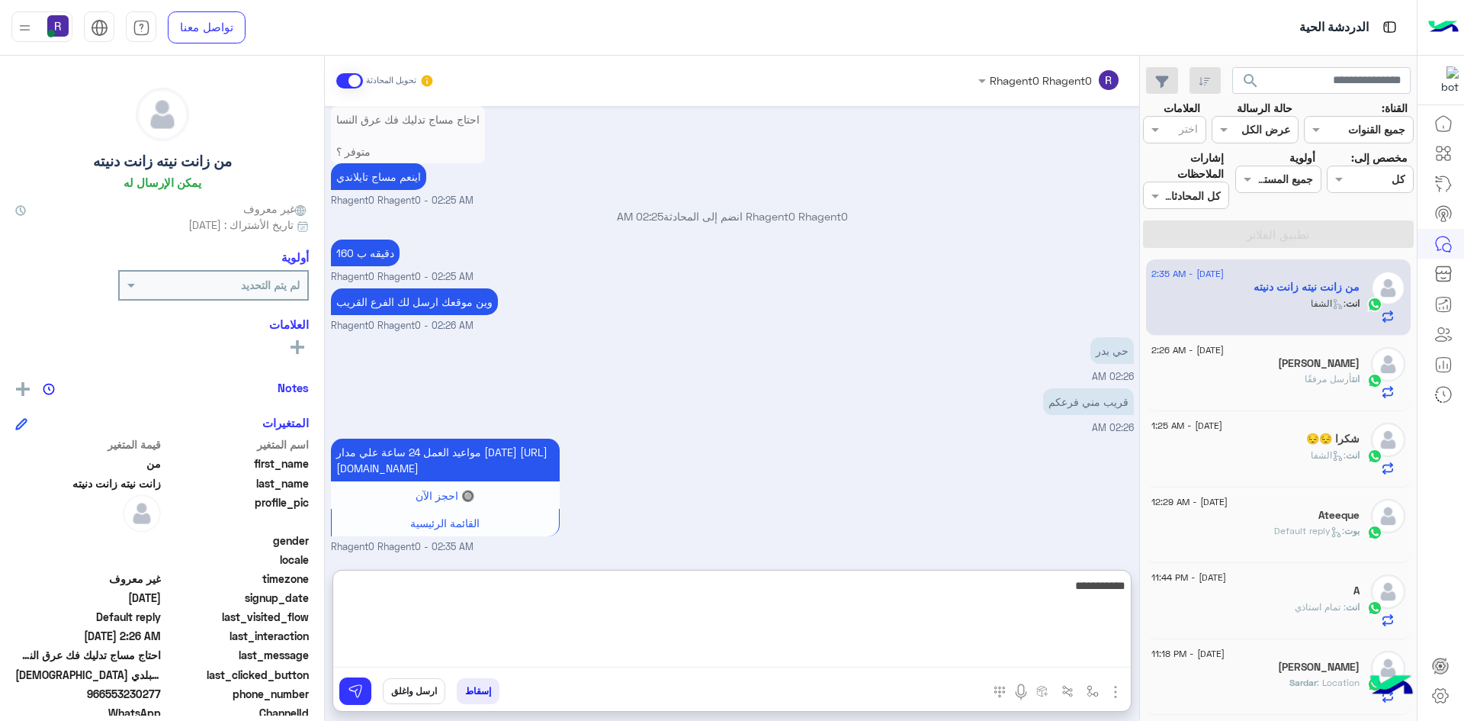
type textarea "**********"
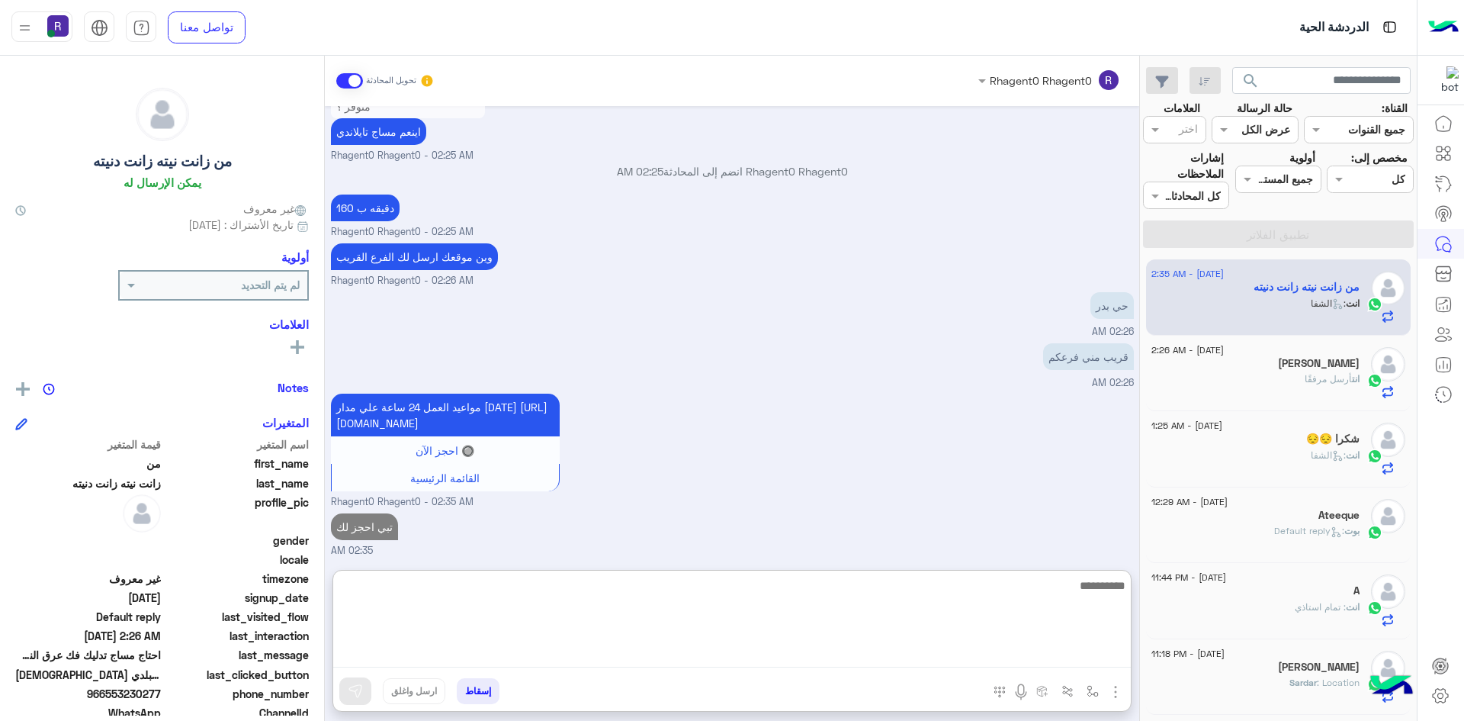
scroll to position [2017, 0]
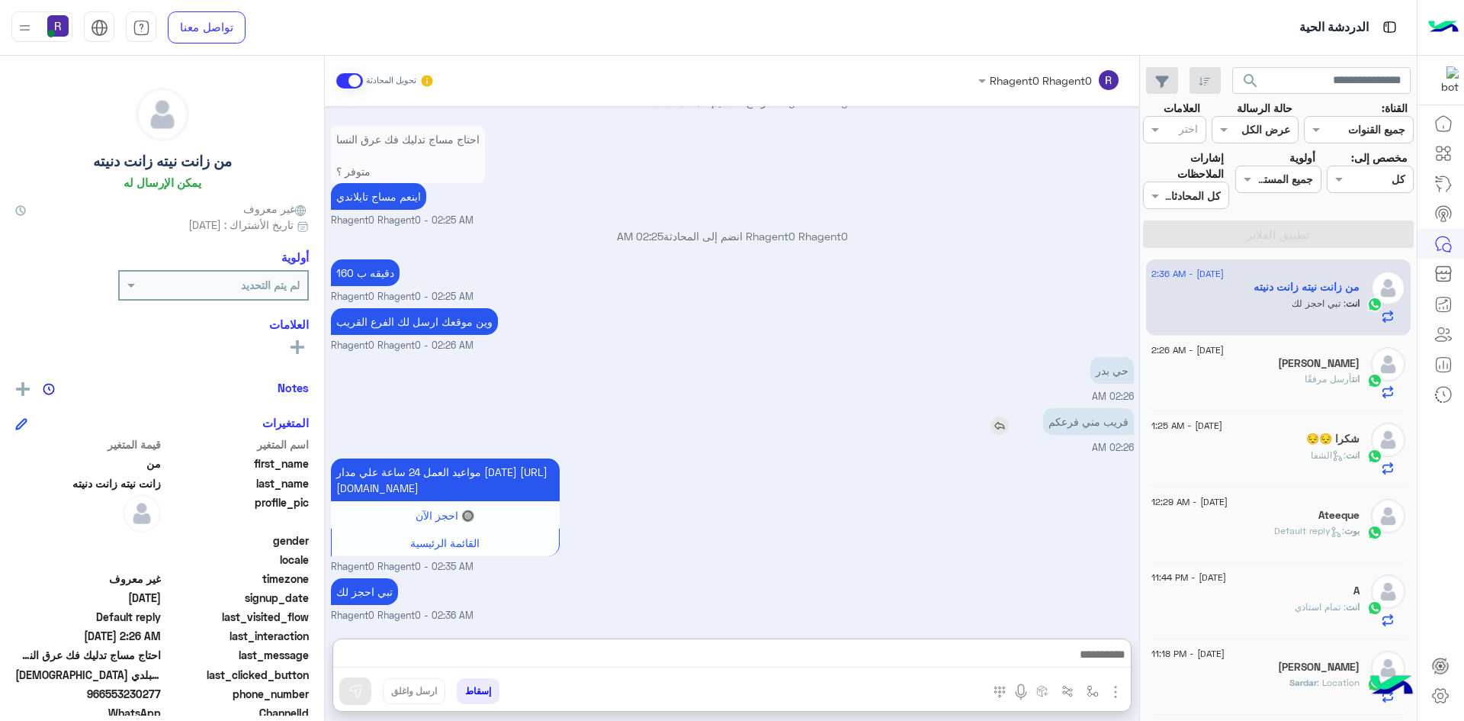
click at [1319, 446] on div "شكرا 😔😔" at bounding box center [1256, 440] width 208 height 16
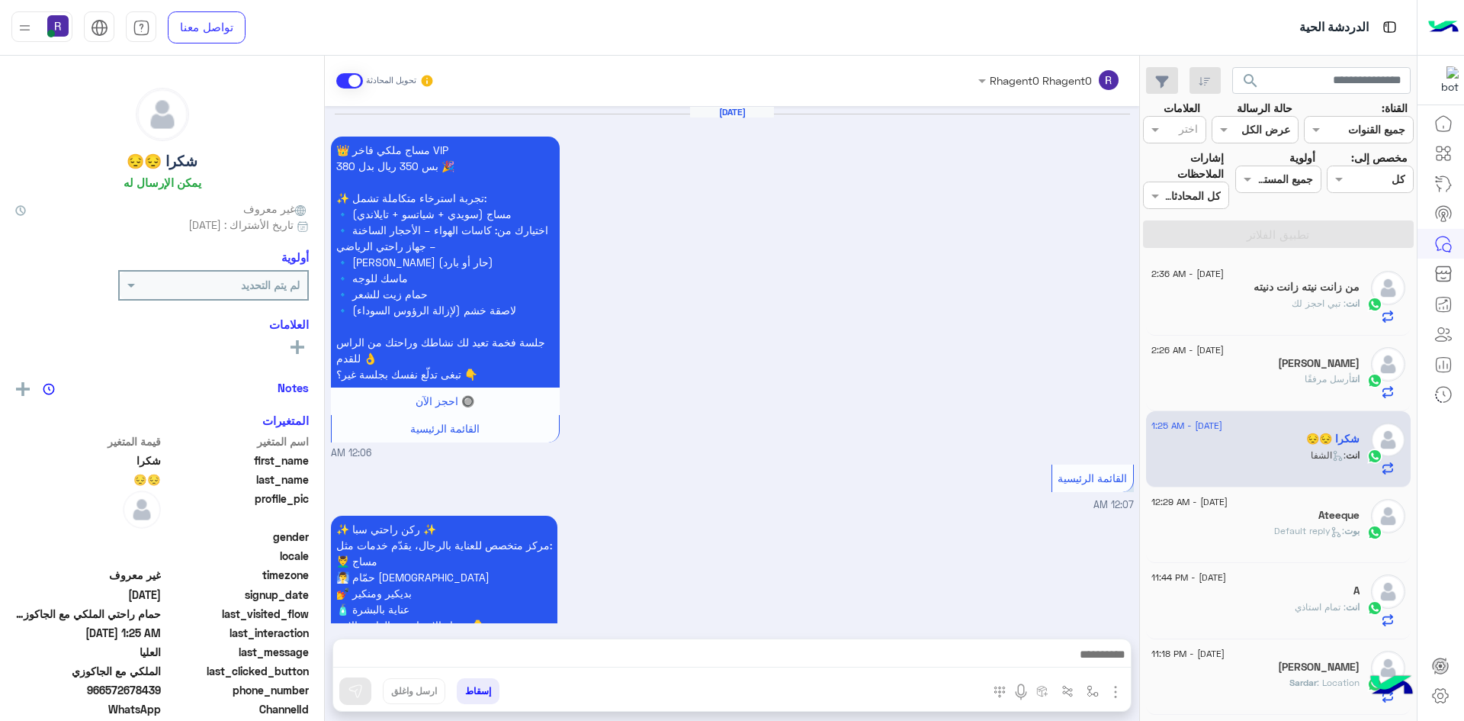
scroll to position [2180, 0]
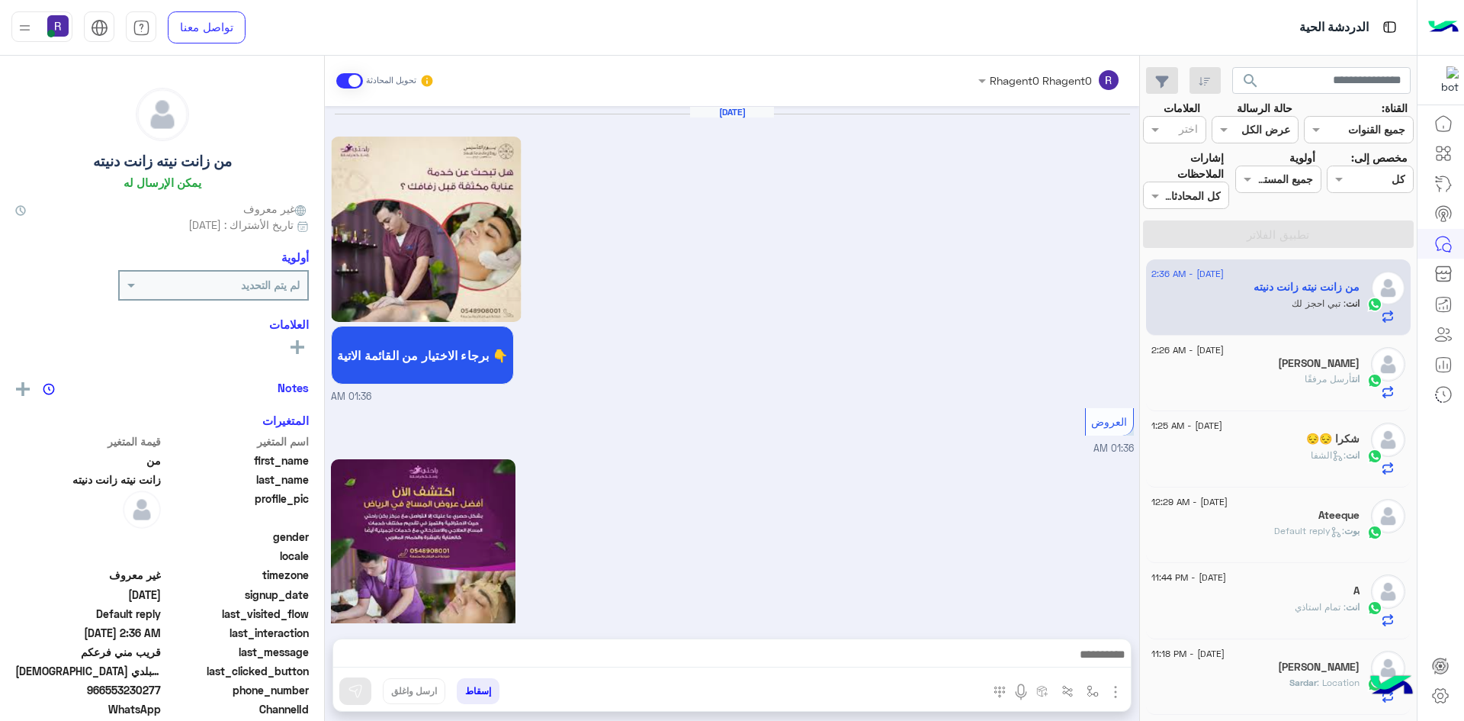
scroll to position [1670, 0]
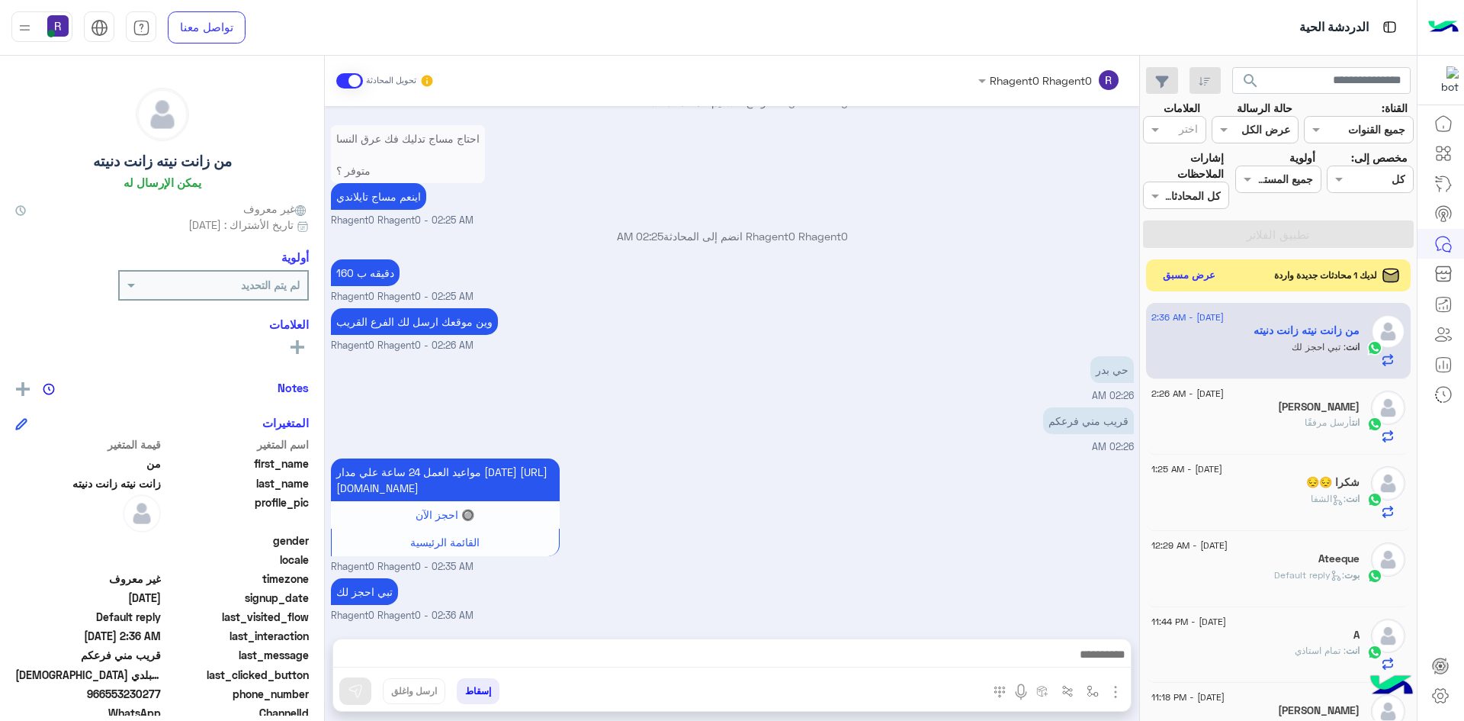
click at [1188, 274] on button "عرض مسبق" at bounding box center [1190, 275] width 64 height 21
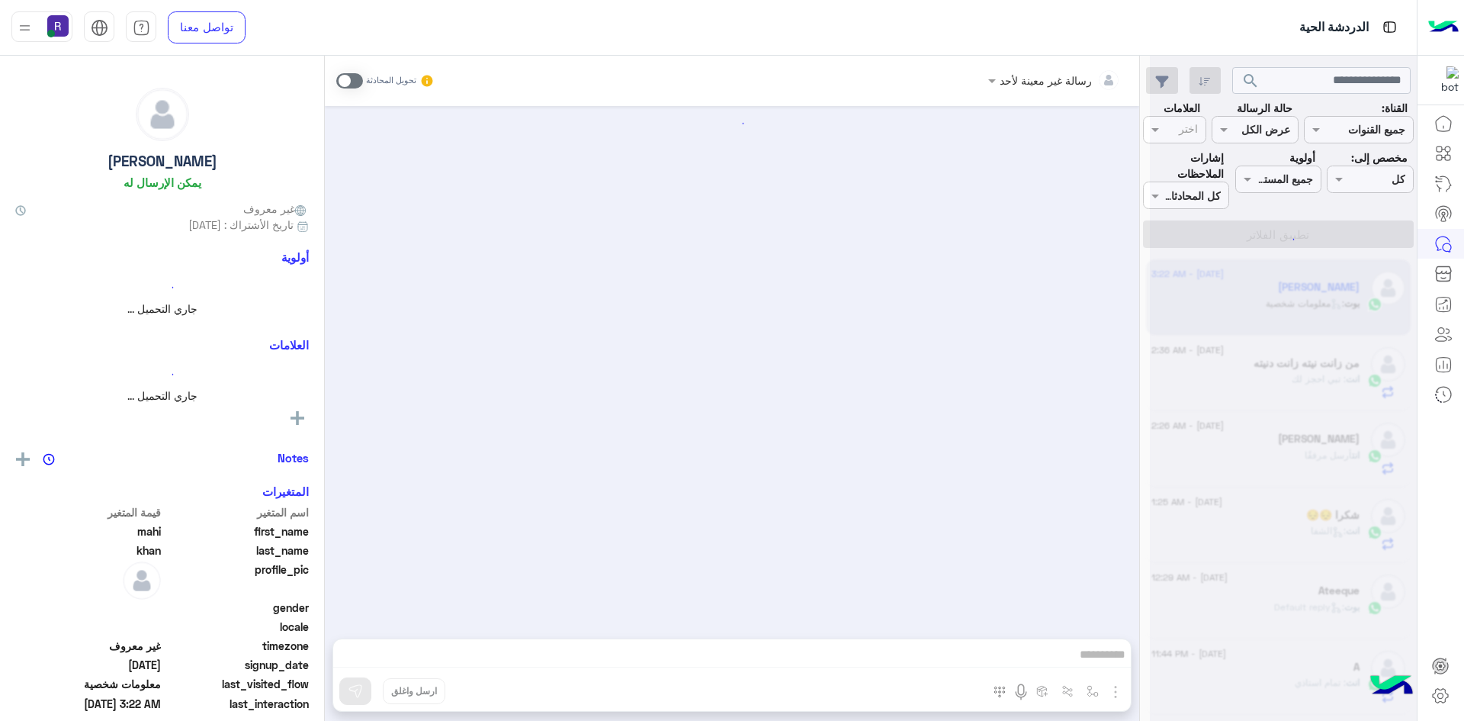
scroll to position [1383, 0]
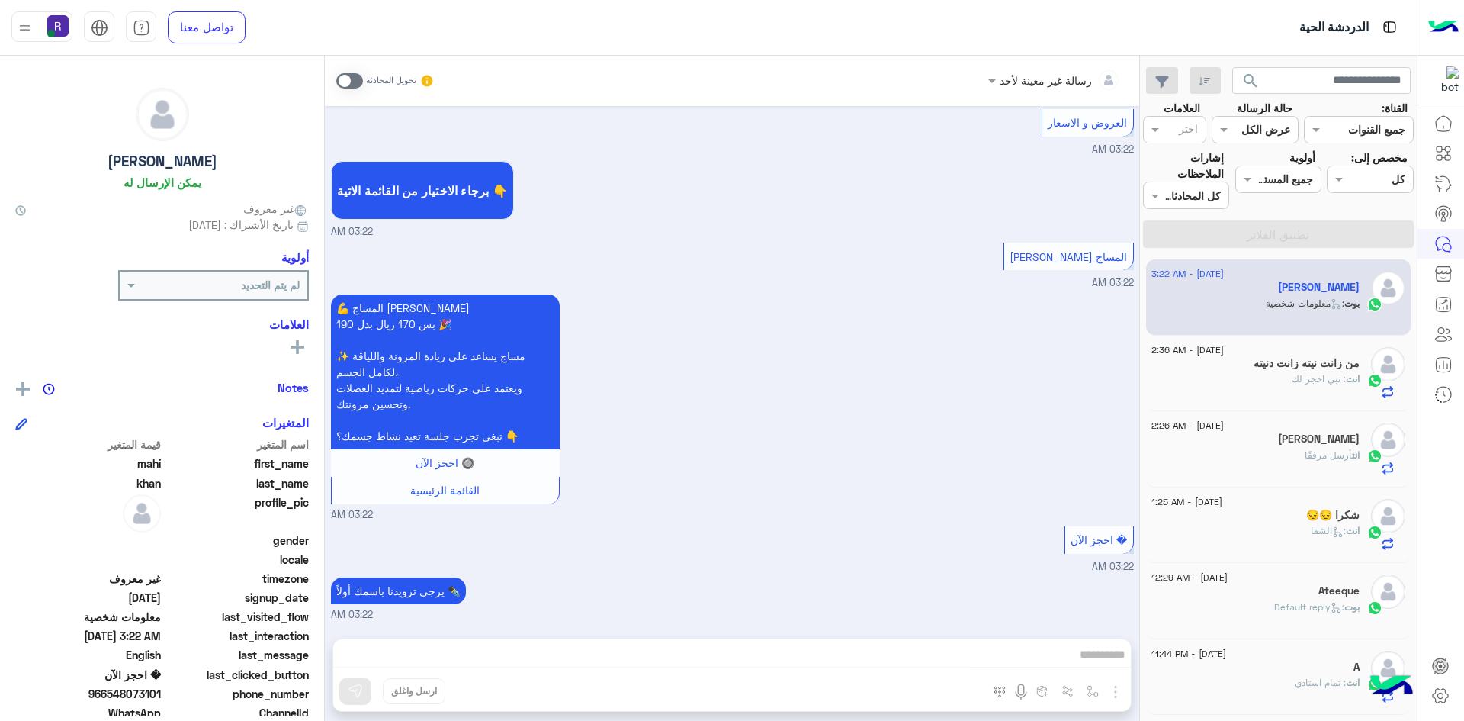
click at [350, 86] on span at bounding box center [349, 80] width 27 height 15
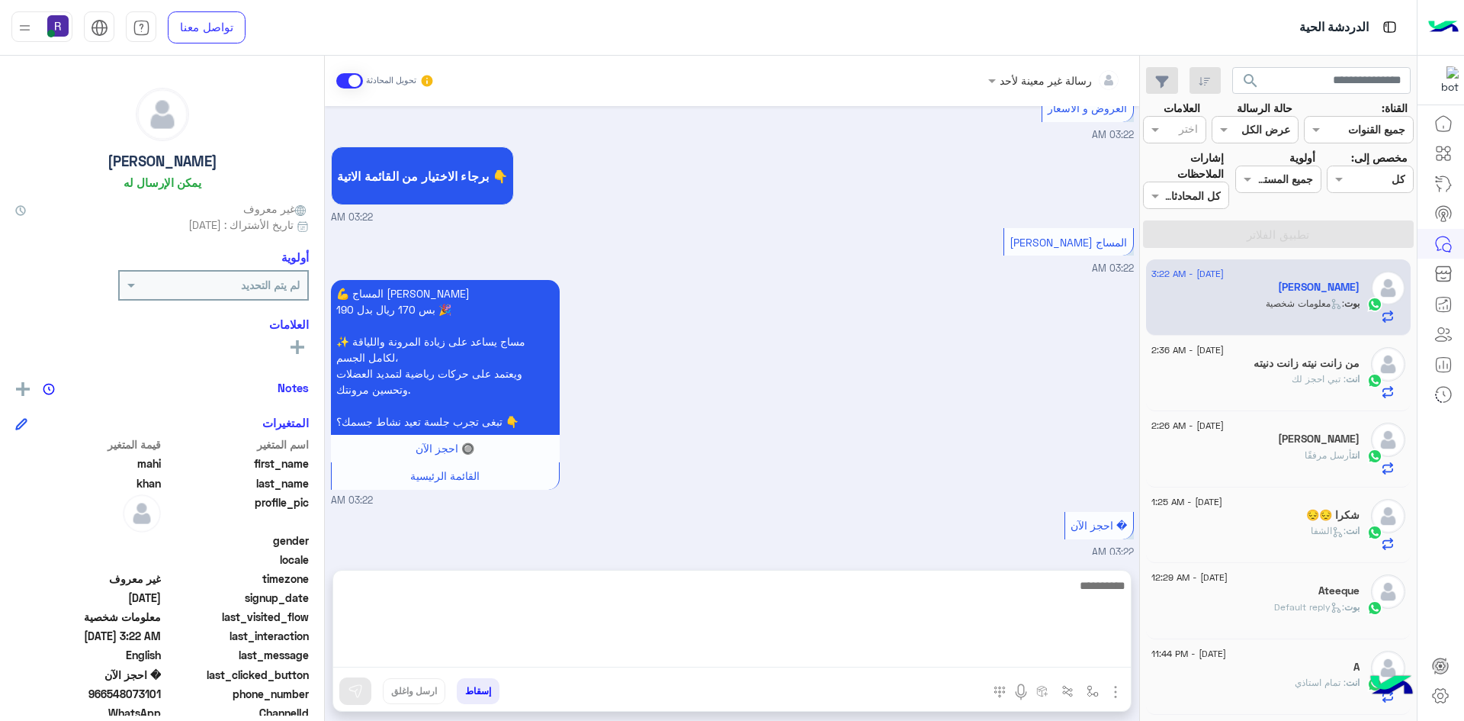
scroll to position [1410, 0]
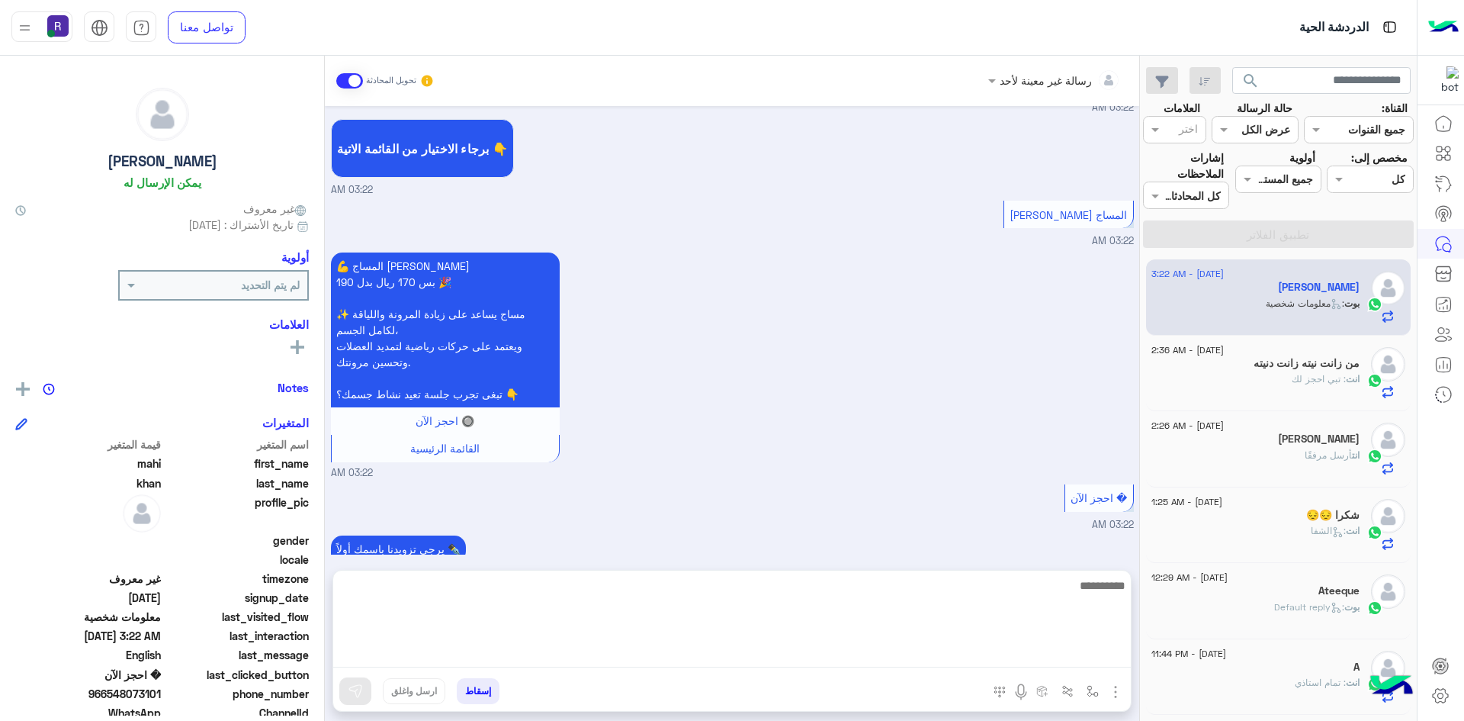
click at [888, 651] on textarea at bounding box center [732, 622] width 798 height 92
type textarea "*"
paste textarea "*"
type textarea "**********"
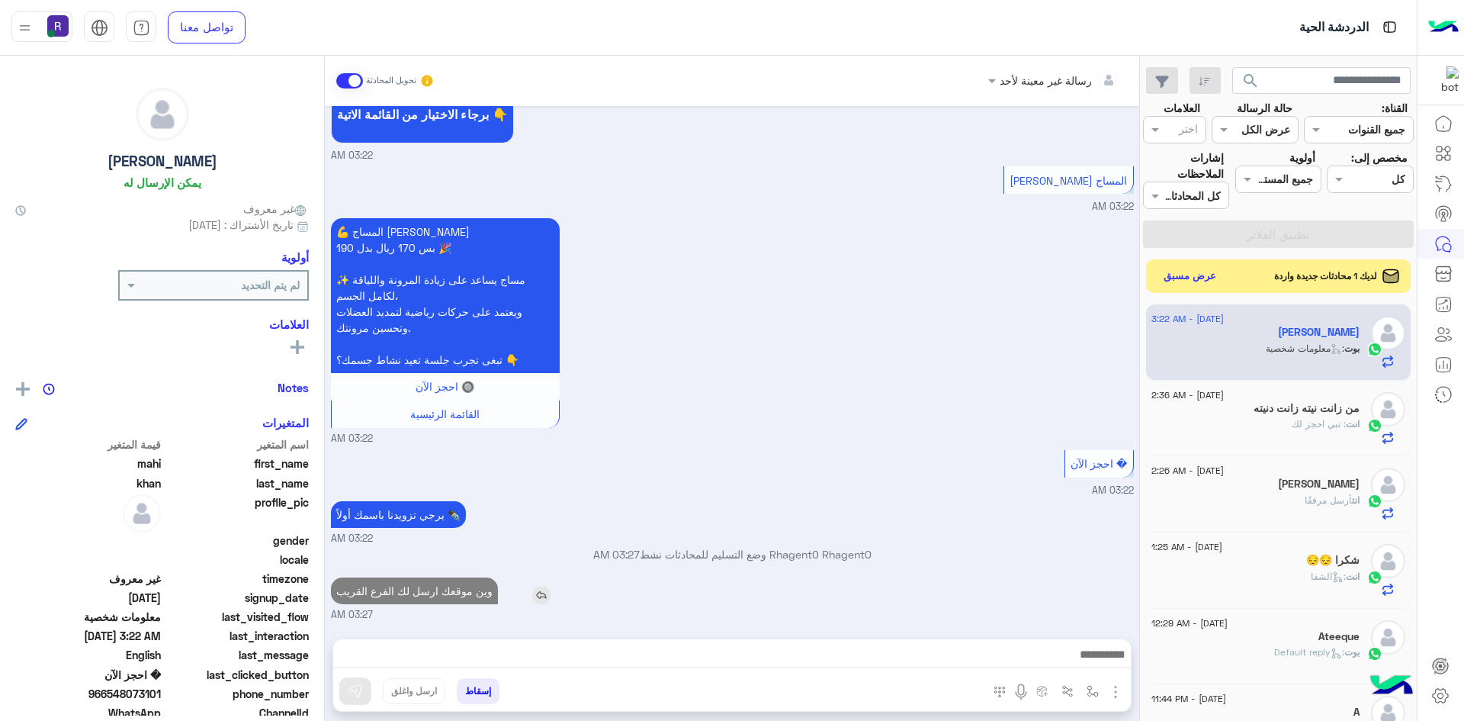
click at [445, 577] on p "وين موقعك ارسل لك الفرع القريب" at bounding box center [414, 590] width 167 height 27
click at [445, 584] on div "وين موقعك ارسل لك الفرع القريب 03:27 AM" at bounding box center [732, 598] width 803 height 49
click at [373, 608] on span "03:27 AM" at bounding box center [352, 615] width 42 height 14
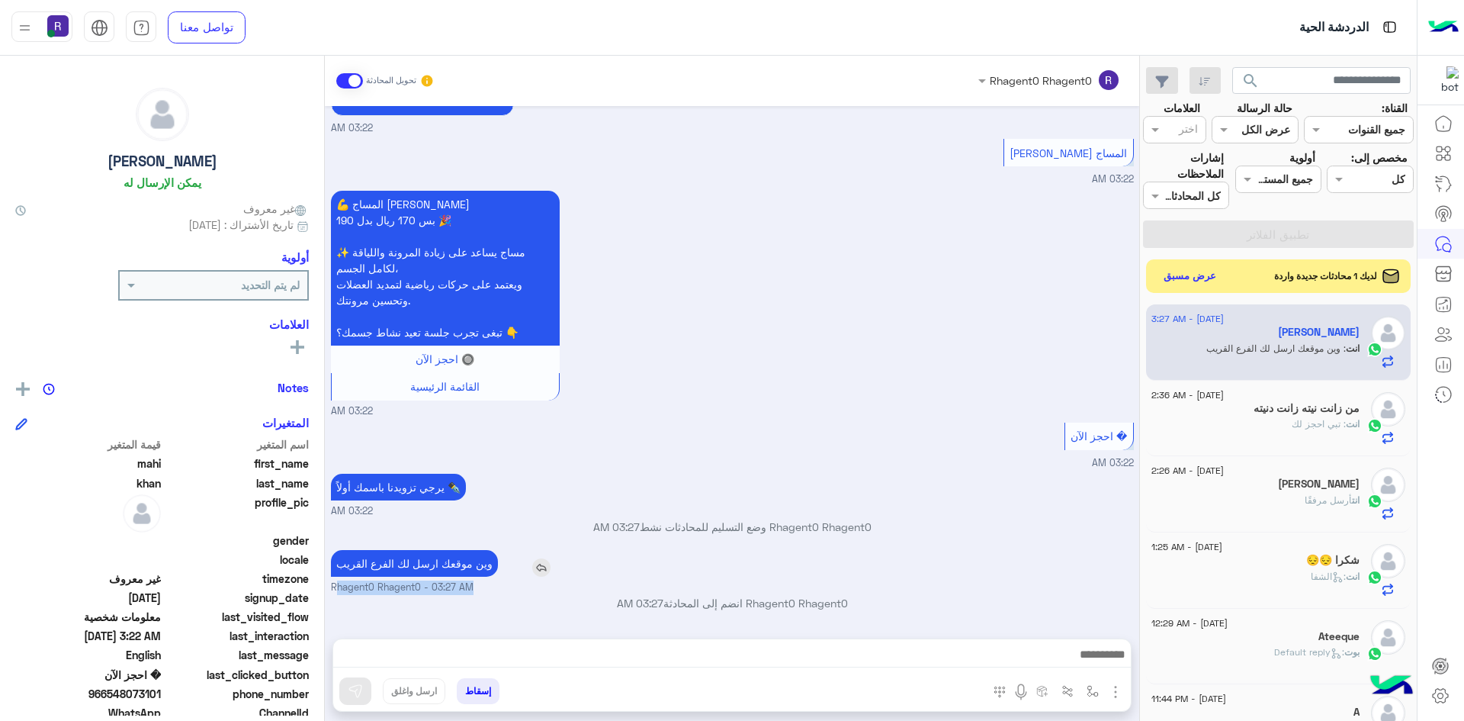
click at [445, 584] on span "Rhagent0 Rhagent0 - 03:27 AM" at bounding box center [402, 587] width 143 height 14
click at [457, 563] on p "وين موقعك ارسل لك الفرع القريب" at bounding box center [414, 563] width 167 height 27
copy app-msgs-text
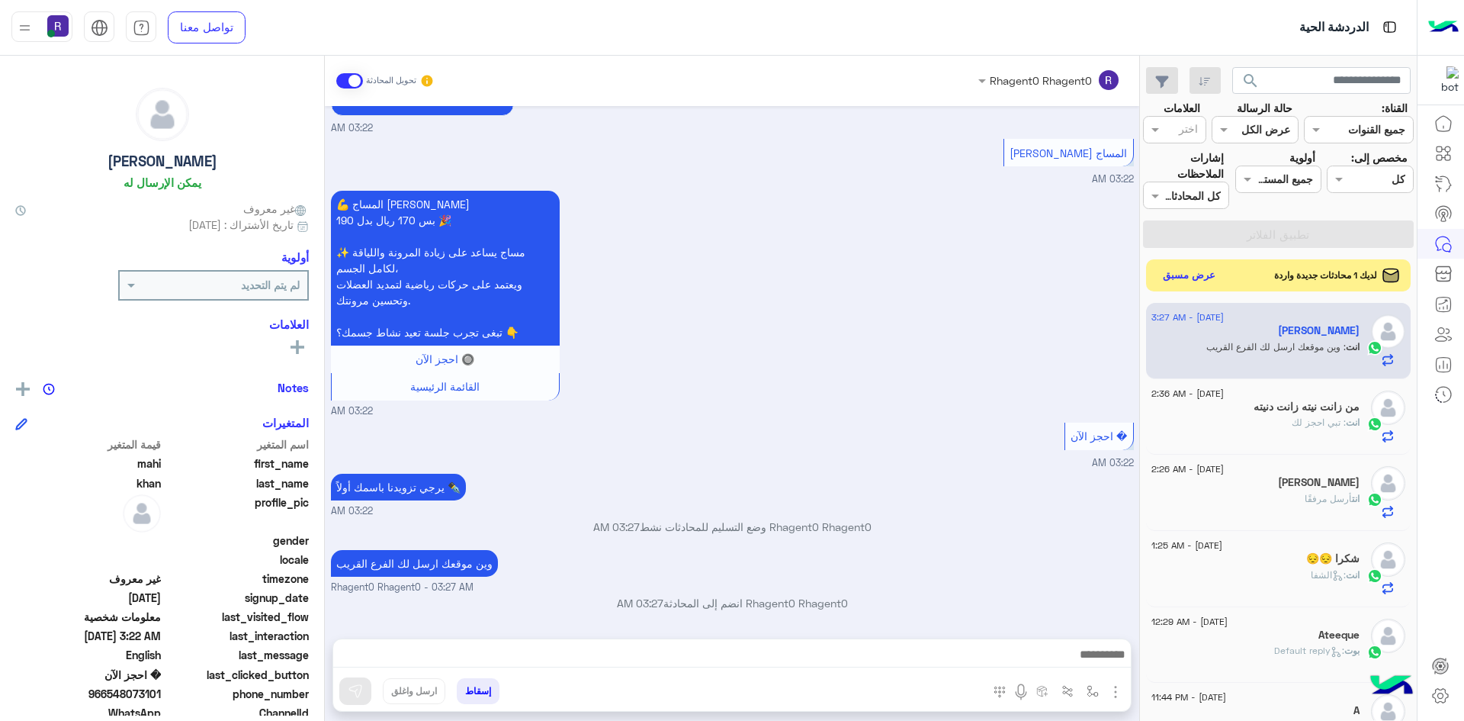
click at [1169, 274] on button "عرض مسبق" at bounding box center [1190, 275] width 64 height 21
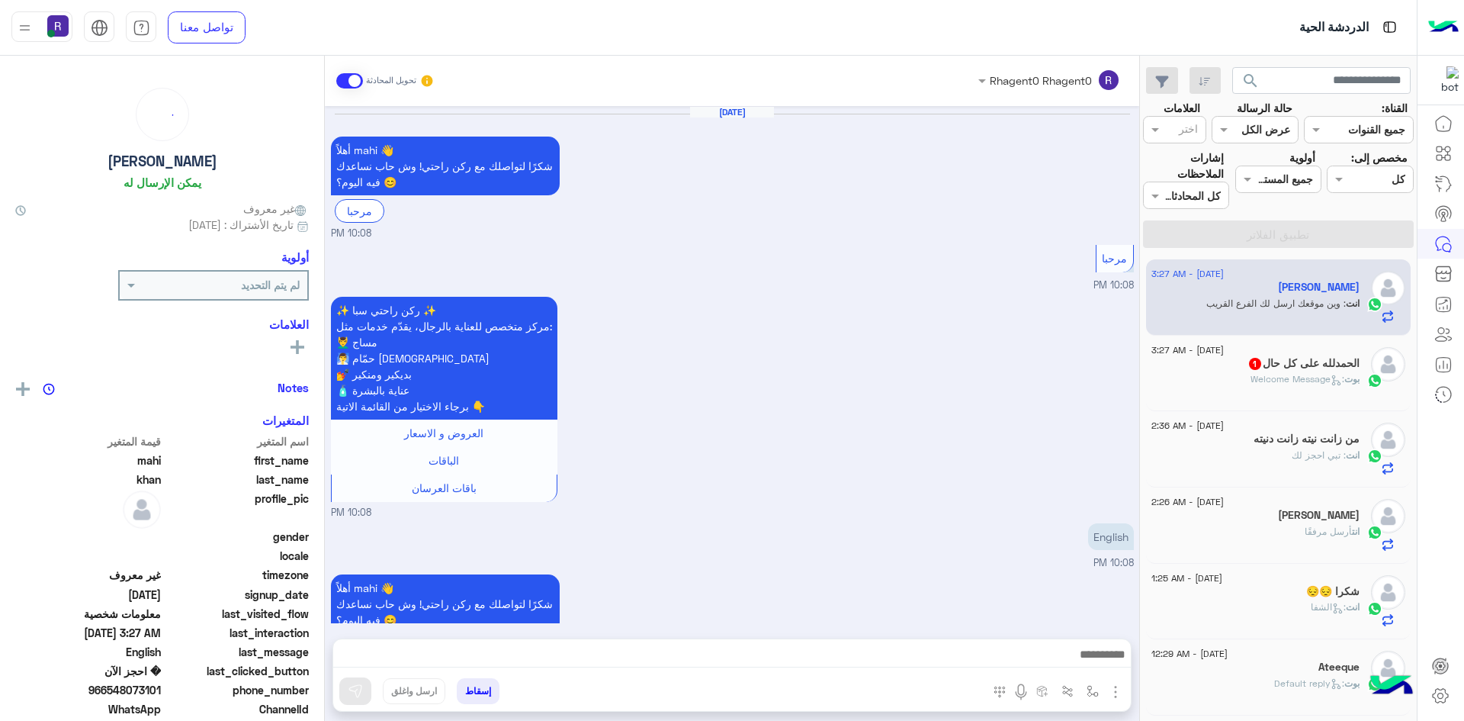
scroll to position [1435, 0]
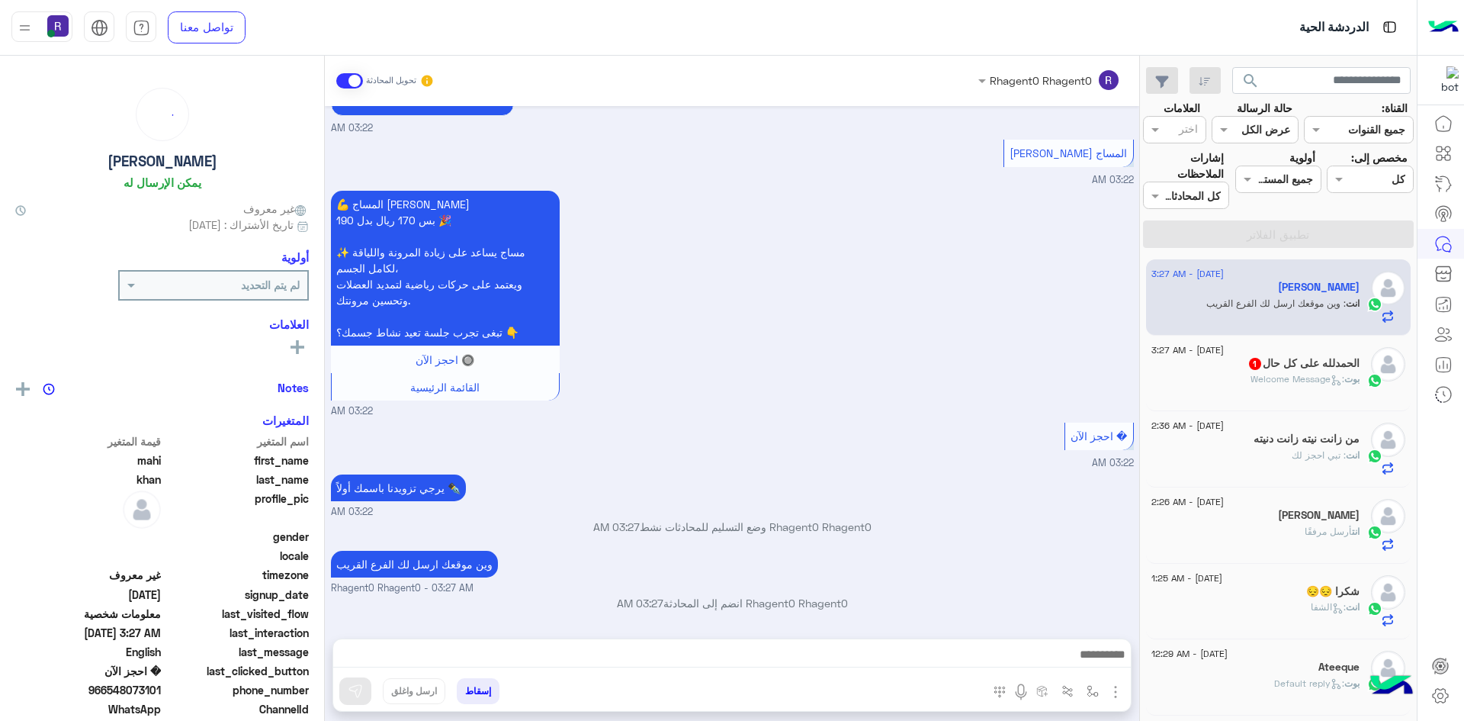
click at [1277, 374] on span ": Welcome Message" at bounding box center [1298, 378] width 94 height 11
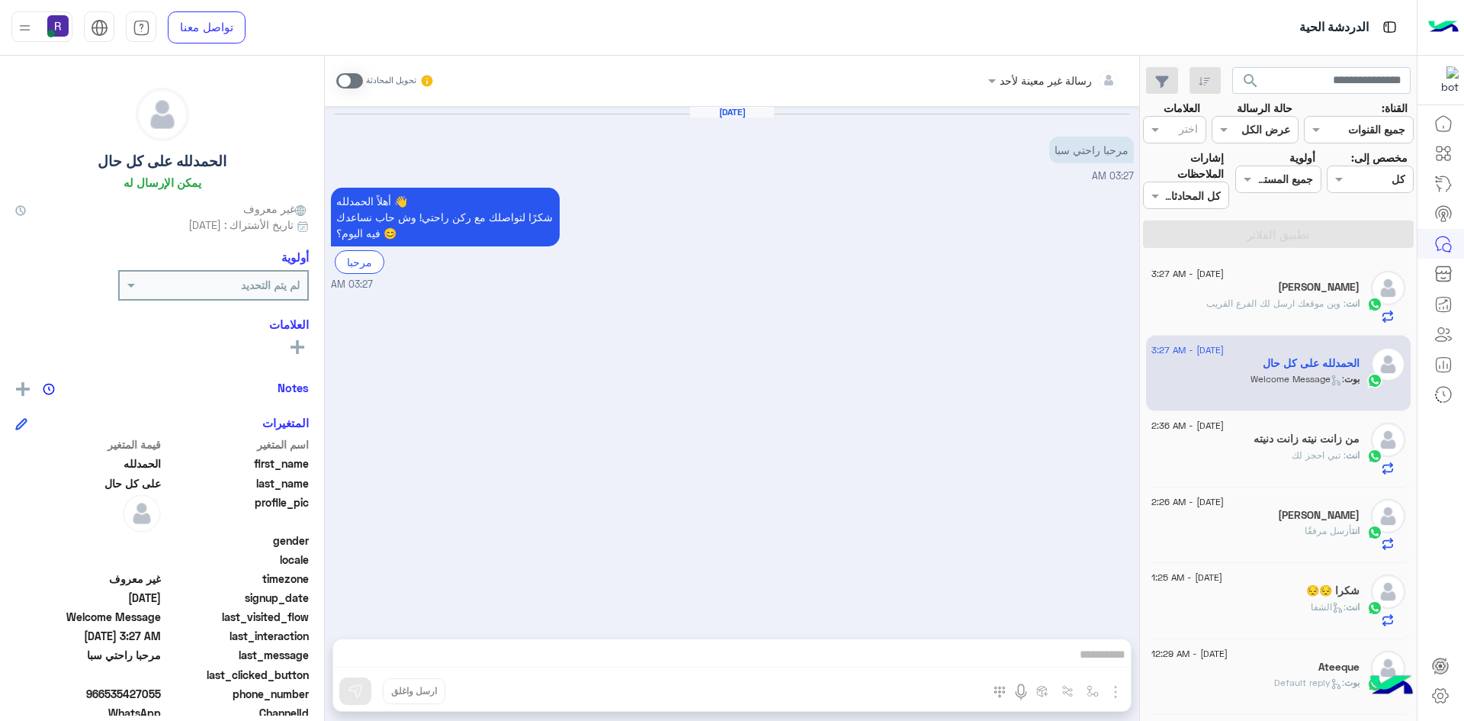
click at [1272, 433] on h5 "من زانت نيته زانت دنيته" at bounding box center [1307, 438] width 106 height 13
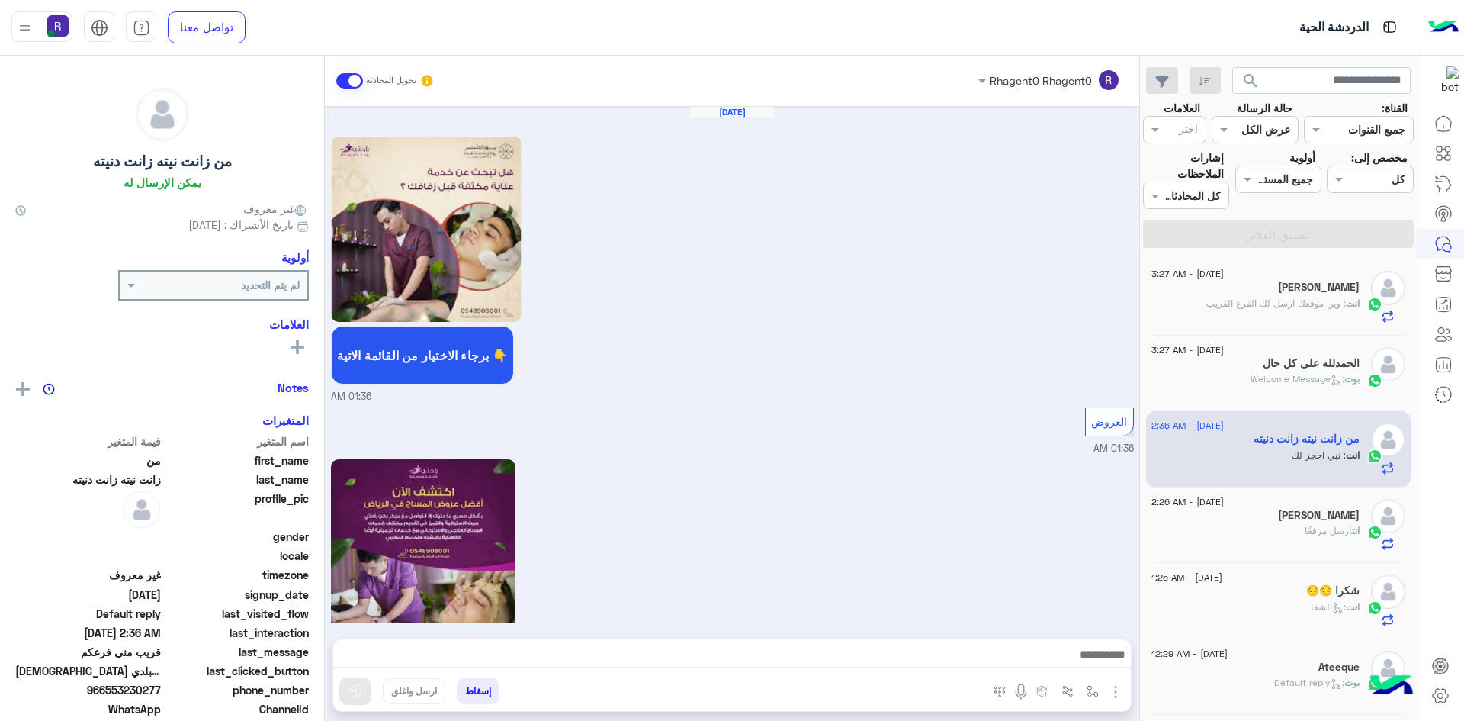
scroll to position [1670, 0]
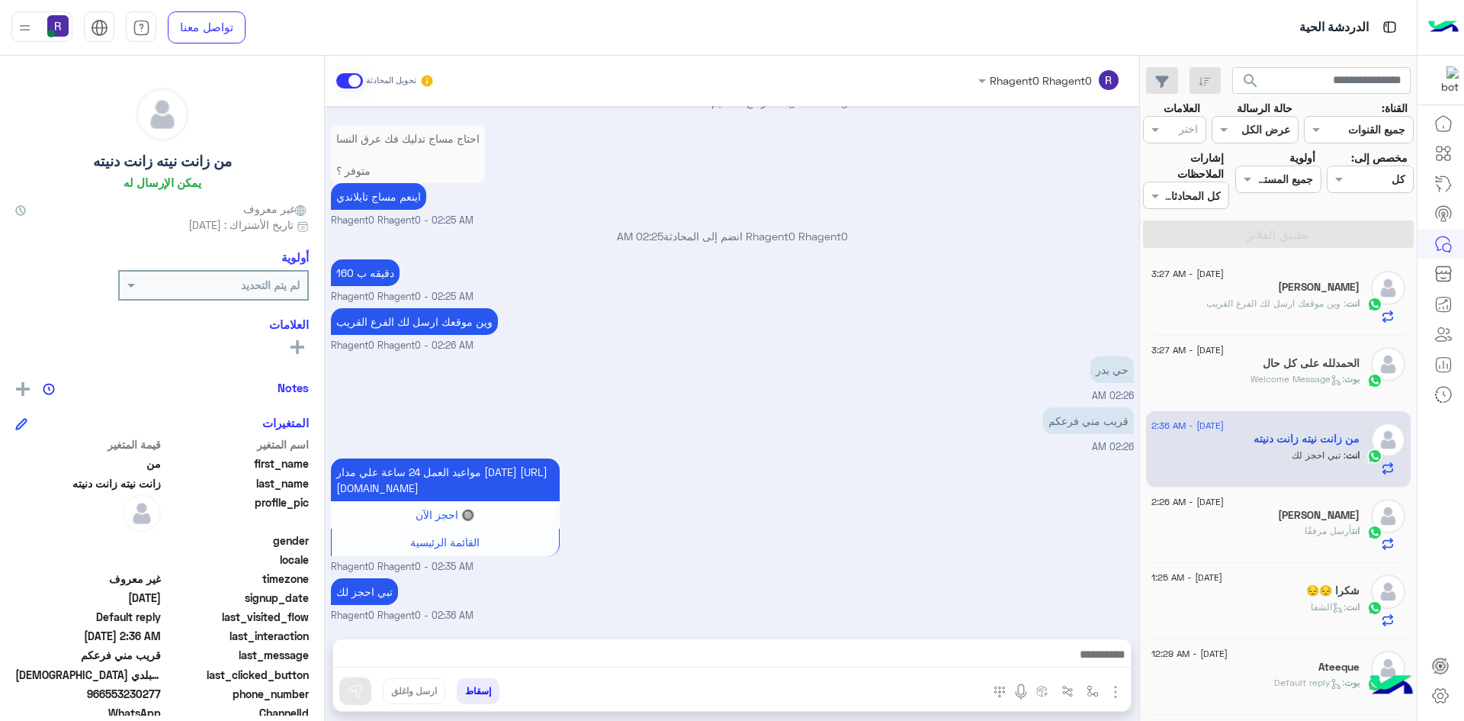
click at [1272, 410] on div "17 August - 3:27 AM الحمدلله على كل حال بوت : Welcome Message" at bounding box center [1278, 374] width 265 height 76
click at [1272, 394] on div "بوت : Welcome Message" at bounding box center [1256, 385] width 208 height 27
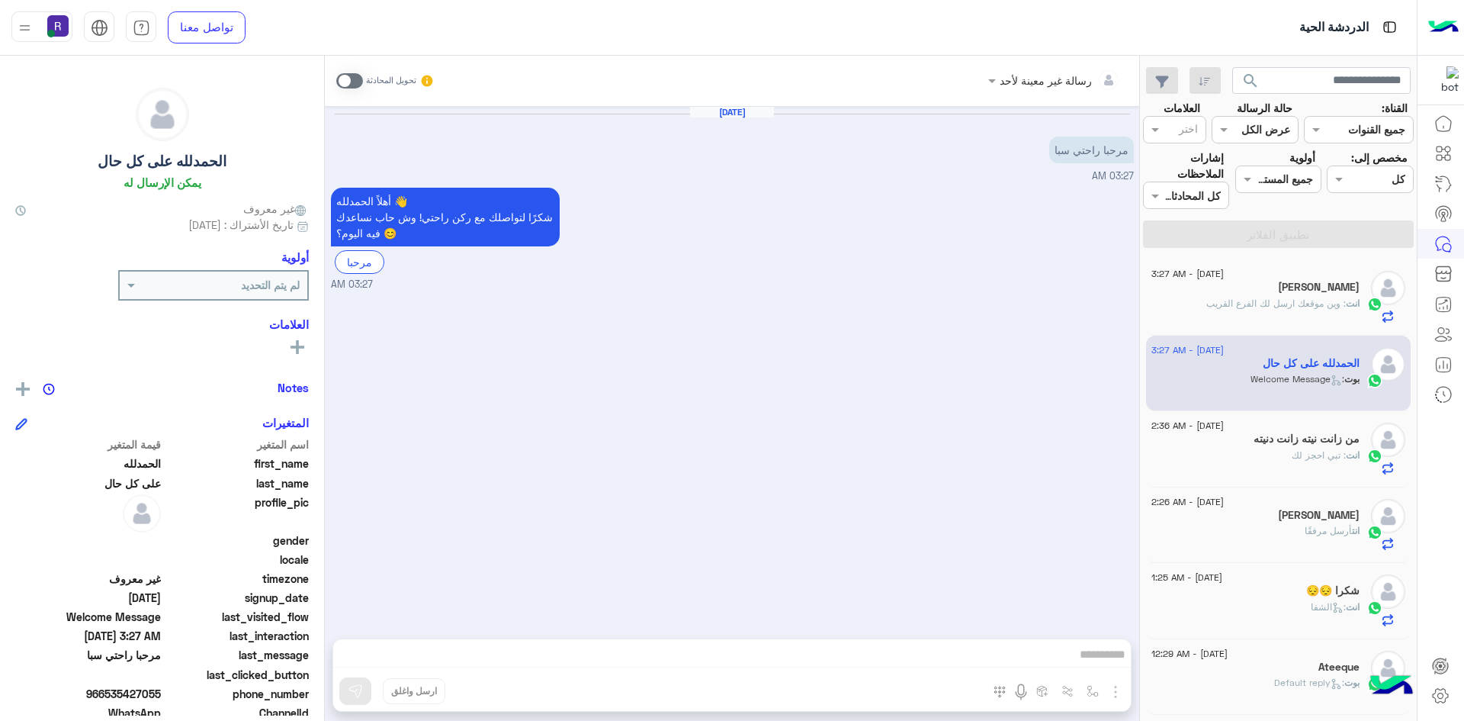
click at [339, 83] on span at bounding box center [349, 80] width 27 height 15
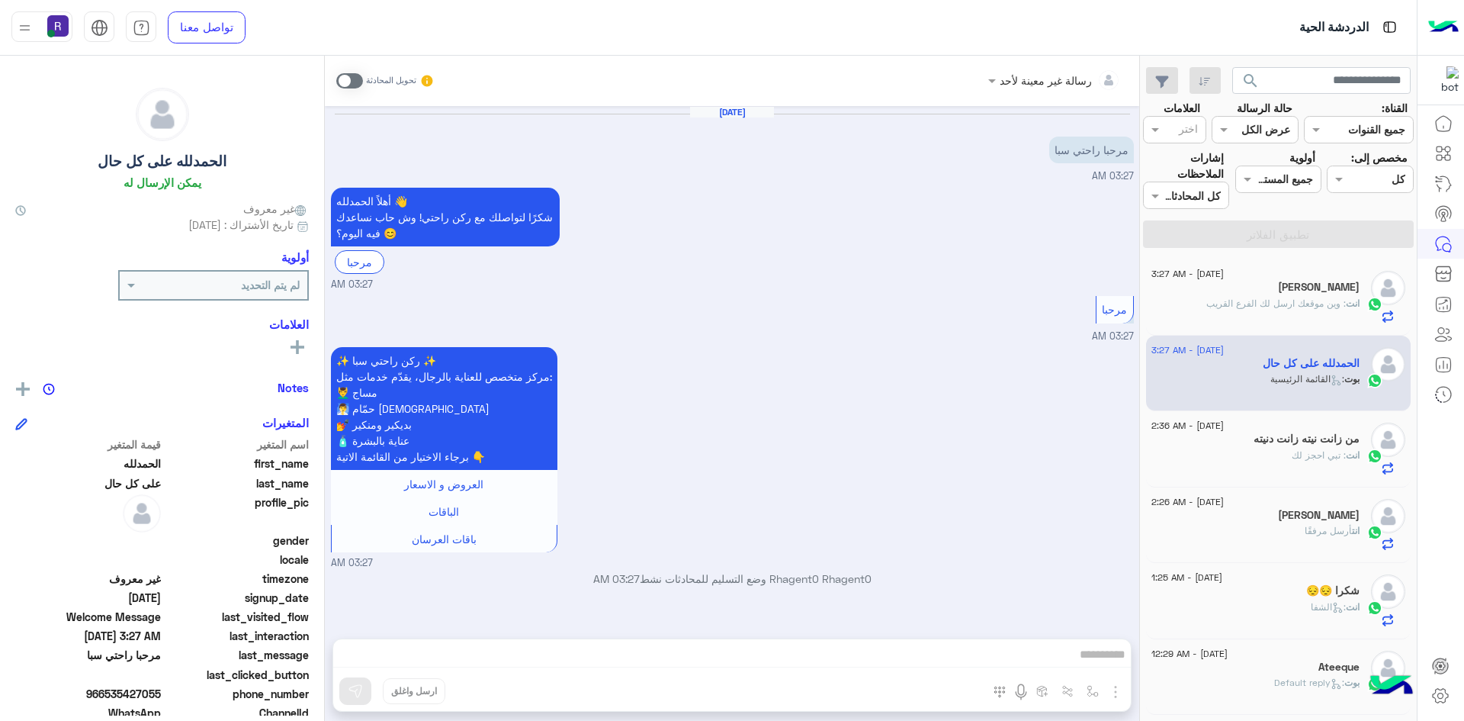
click at [1117, 694] on div "رسالة غير معينة لأحد تحويل المحادثة Aug 17, 2025 مرحبا راحتي سبا 03:27 AM أهلاً…" at bounding box center [732, 391] width 815 height 671
click at [354, 75] on span at bounding box center [349, 80] width 27 height 15
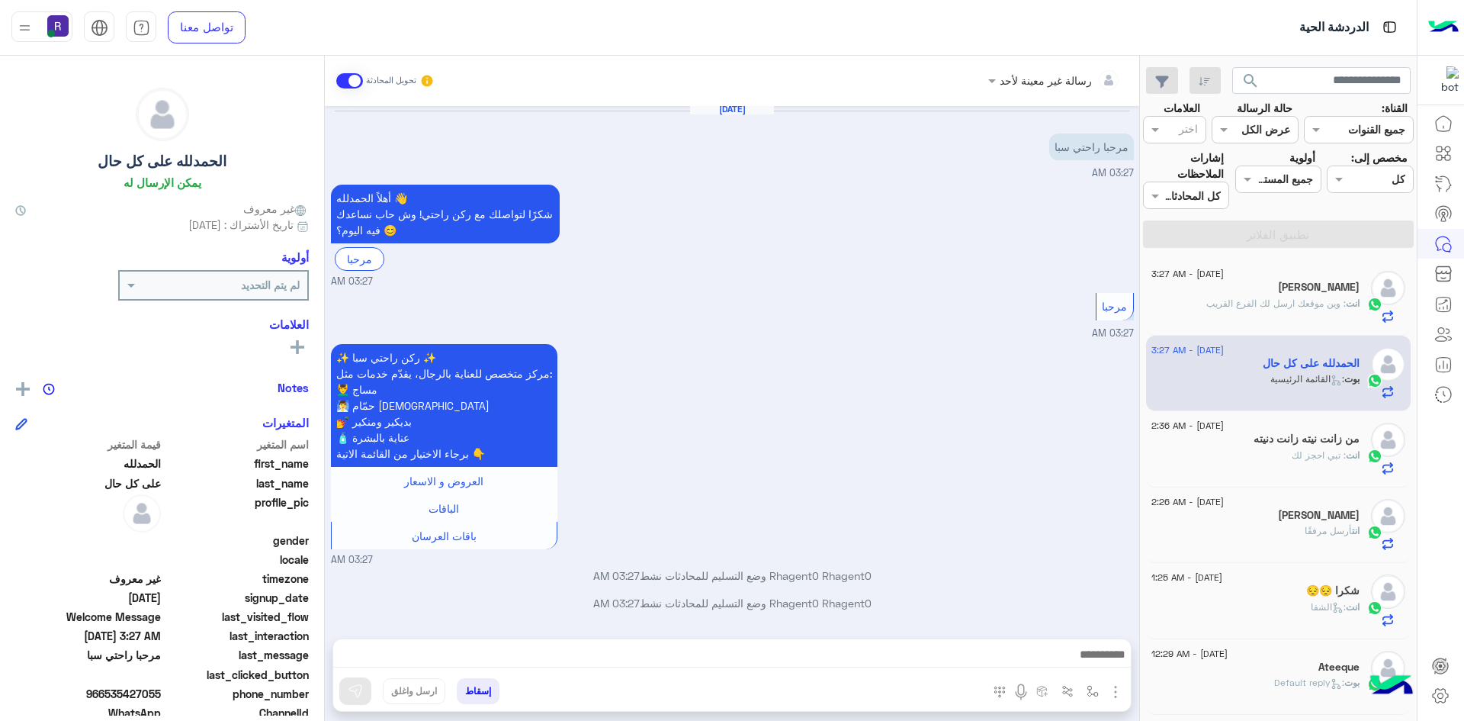
click at [1118, 688] on img "button" at bounding box center [1116, 692] width 18 height 18
click at [1068, 656] on button "الصور" at bounding box center [1092, 658] width 65 height 31
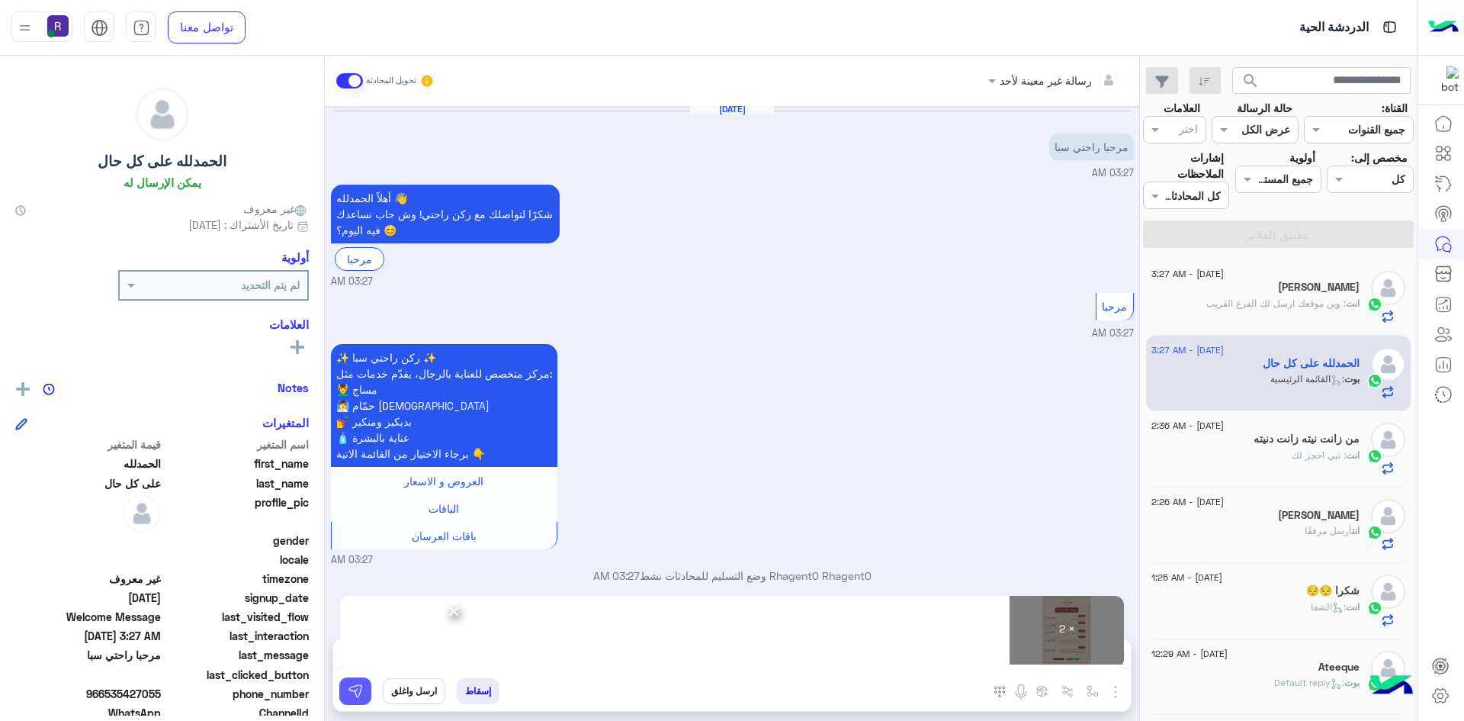
click at [361, 689] on img at bounding box center [355, 690] width 15 height 15
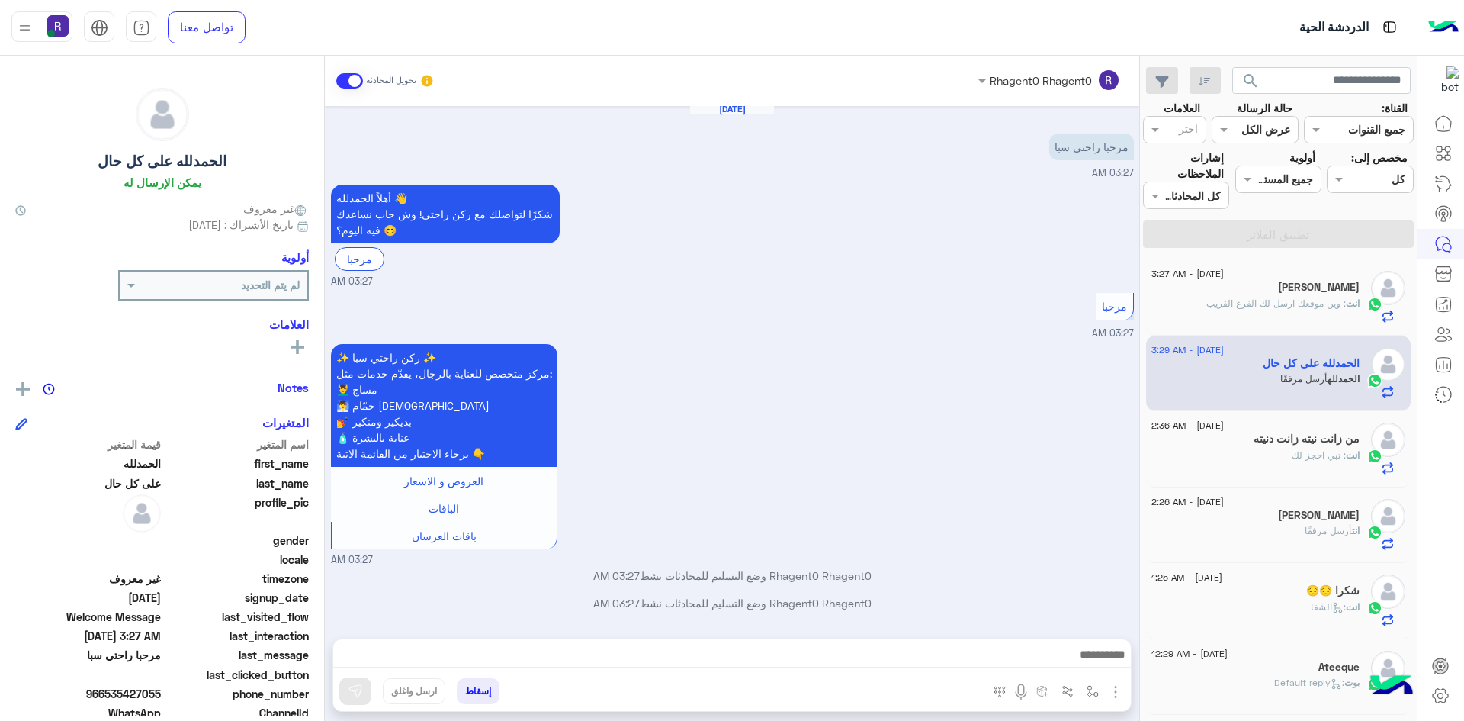
scroll to position [549, 0]
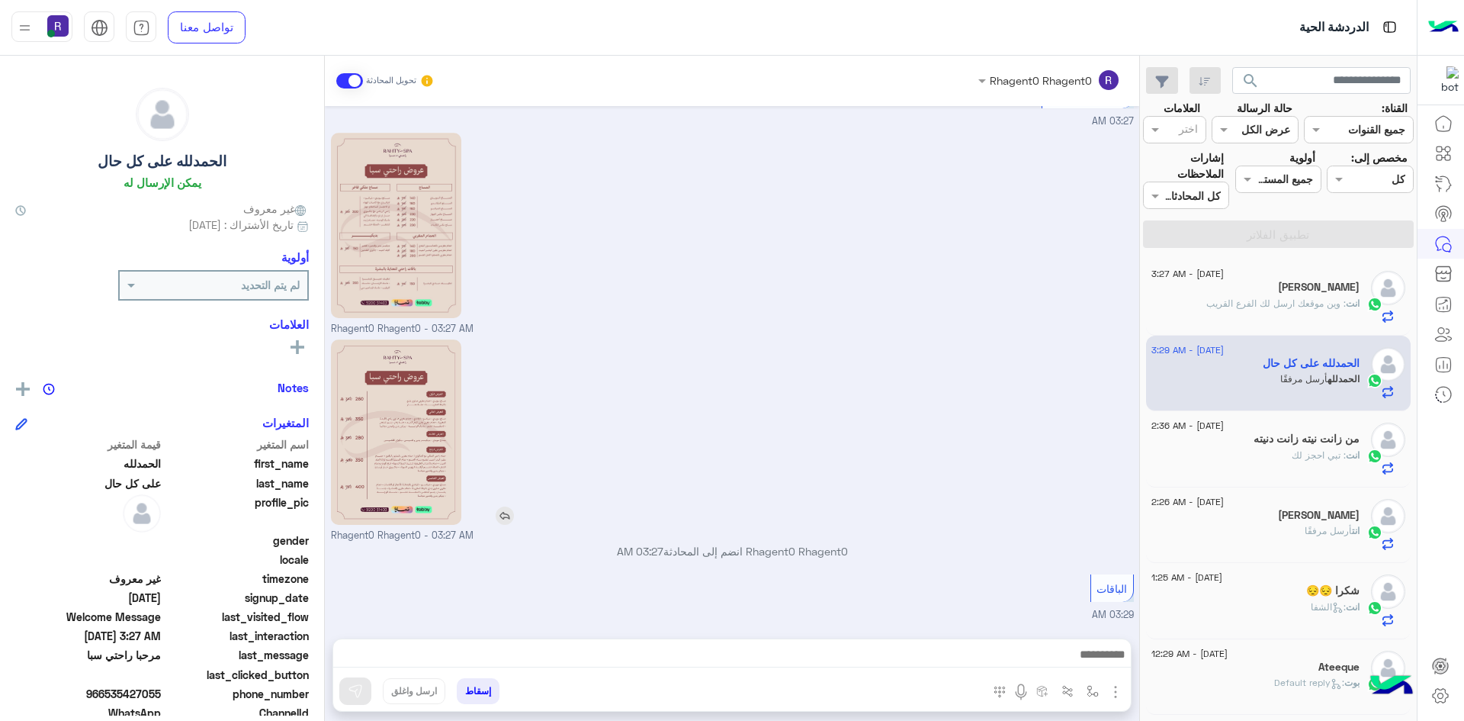
click at [509, 518] on img at bounding box center [505, 515] width 18 height 18
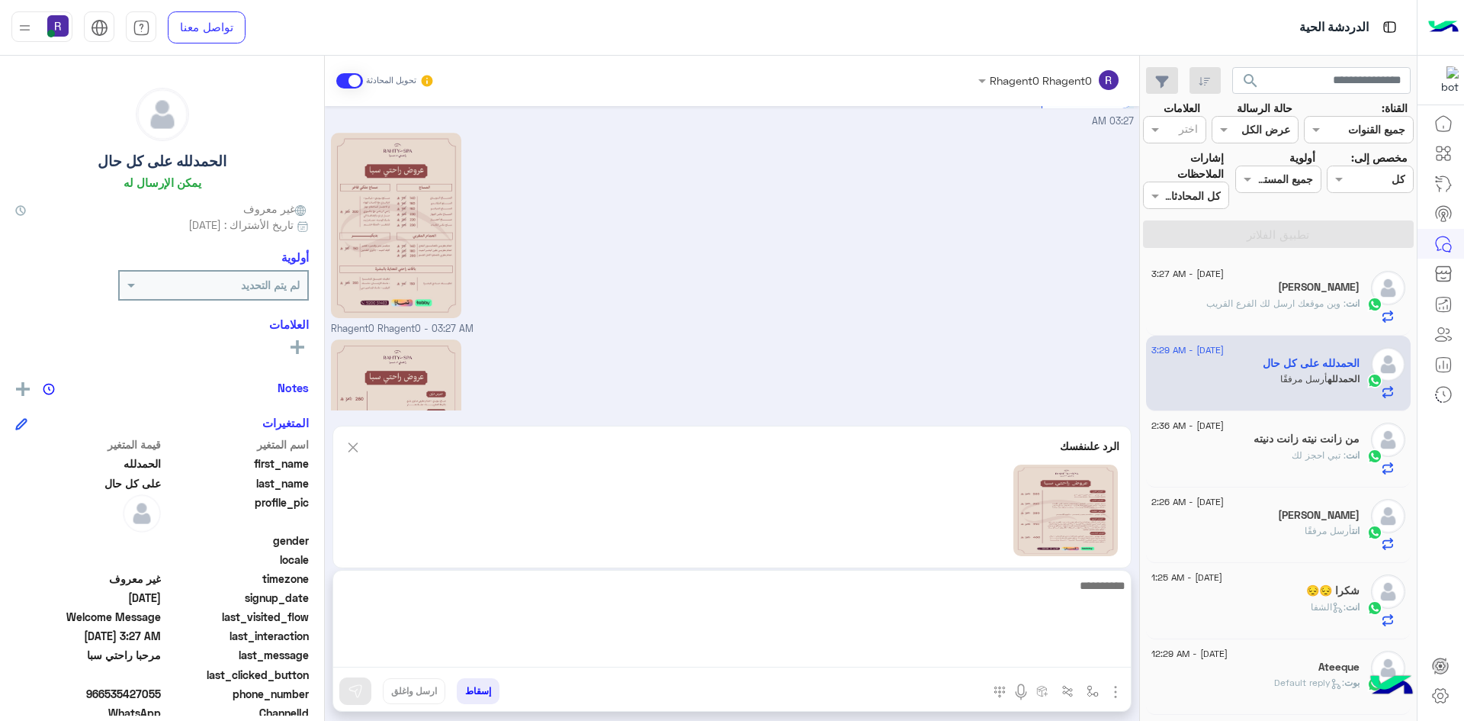
click at [702, 658] on textarea at bounding box center [732, 622] width 798 height 92
type textarea "****"
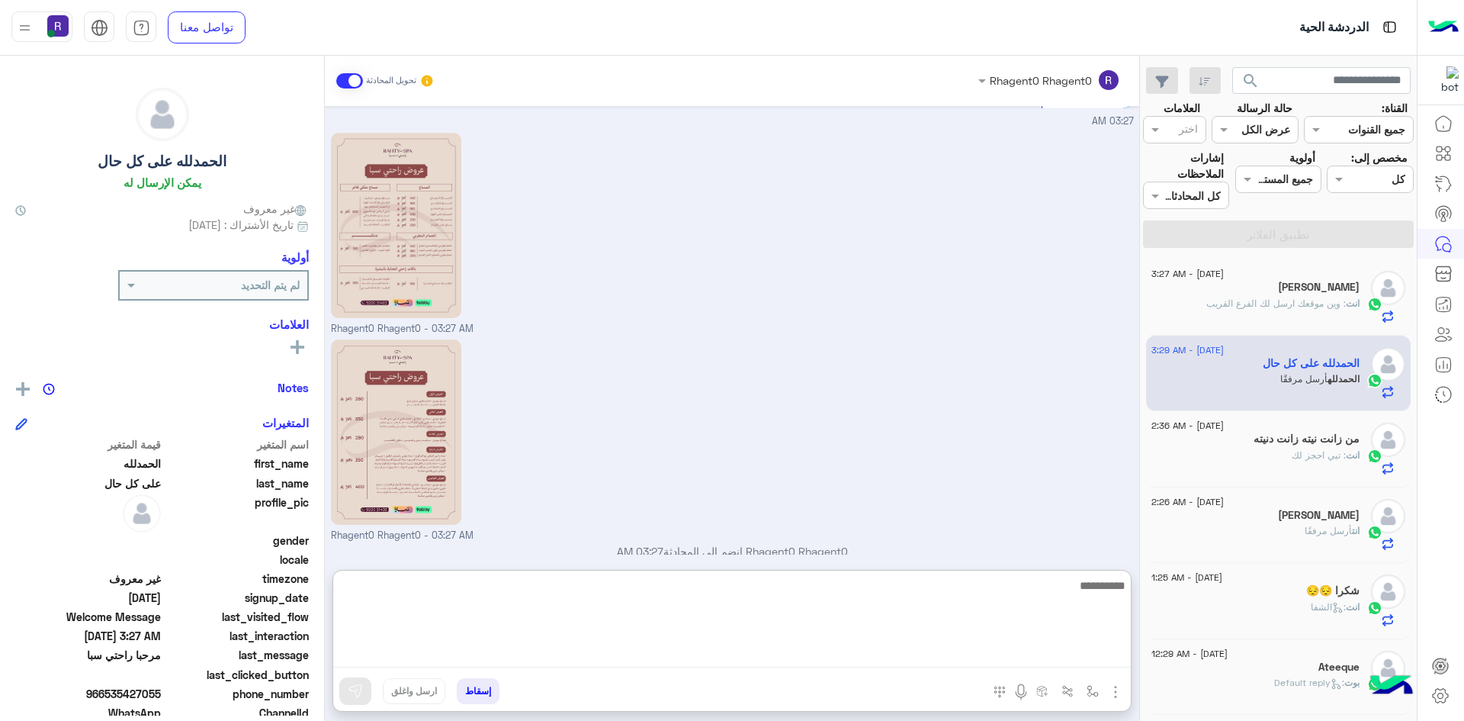
scroll to position [851, 0]
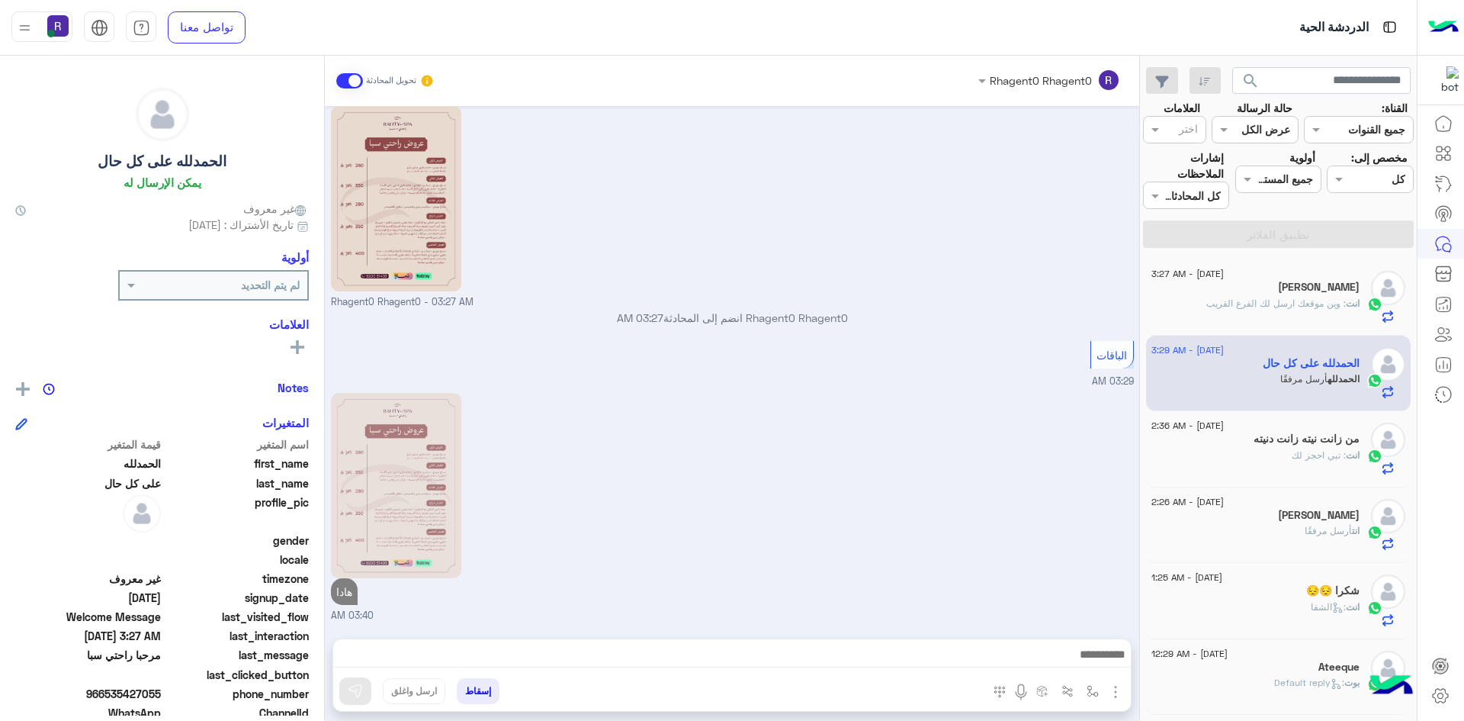
click at [1320, 439] on h5 "من زانت نيته زانت دنيته" at bounding box center [1307, 438] width 106 height 13
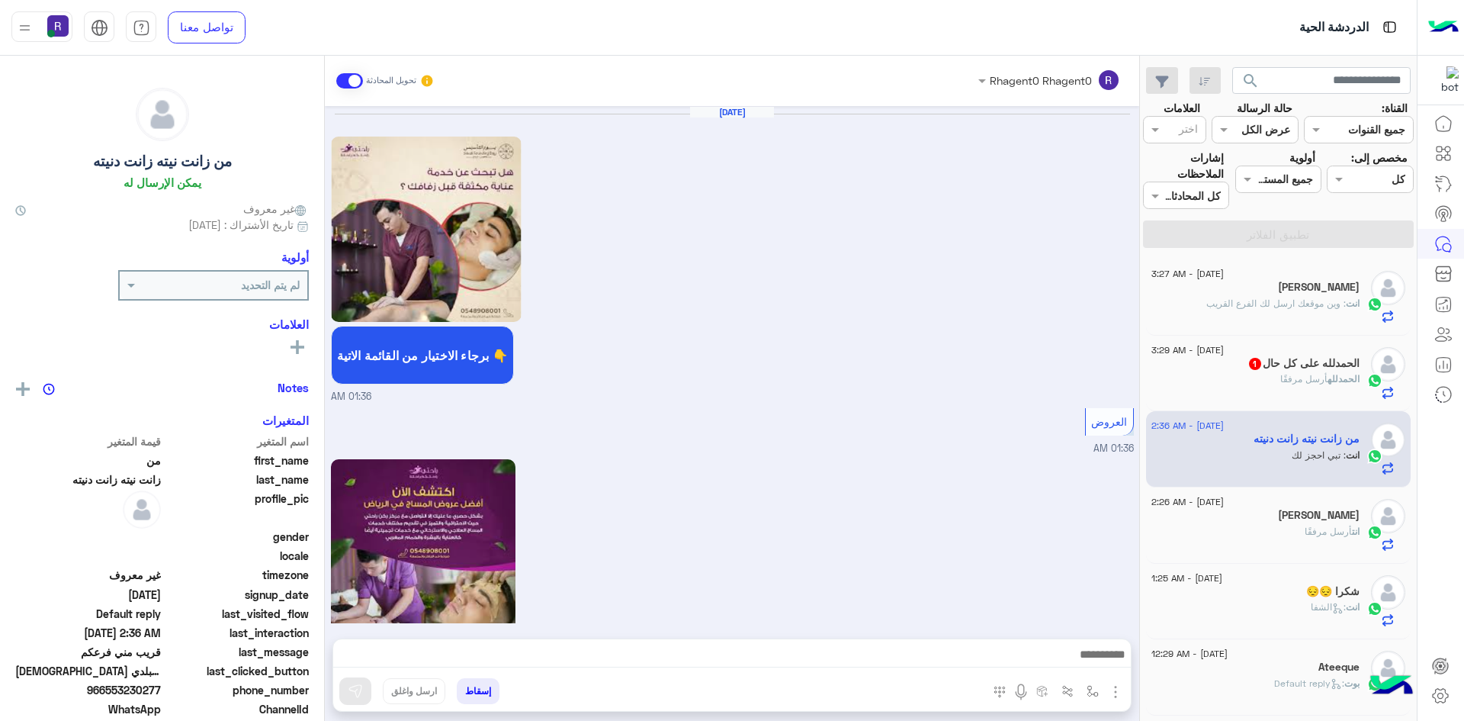
scroll to position [1670, 0]
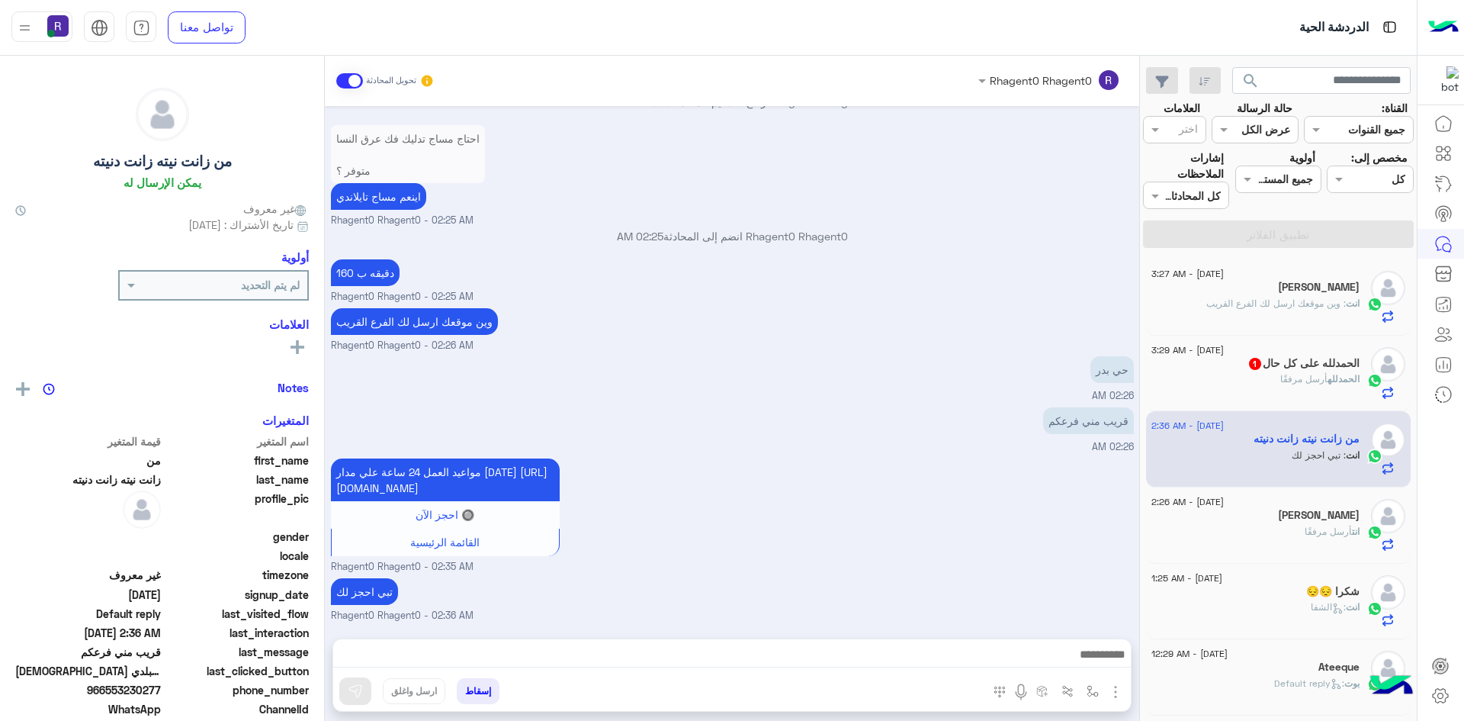
click at [1306, 377] on span "أرسل مرفقًا" at bounding box center [1303, 378] width 47 height 11
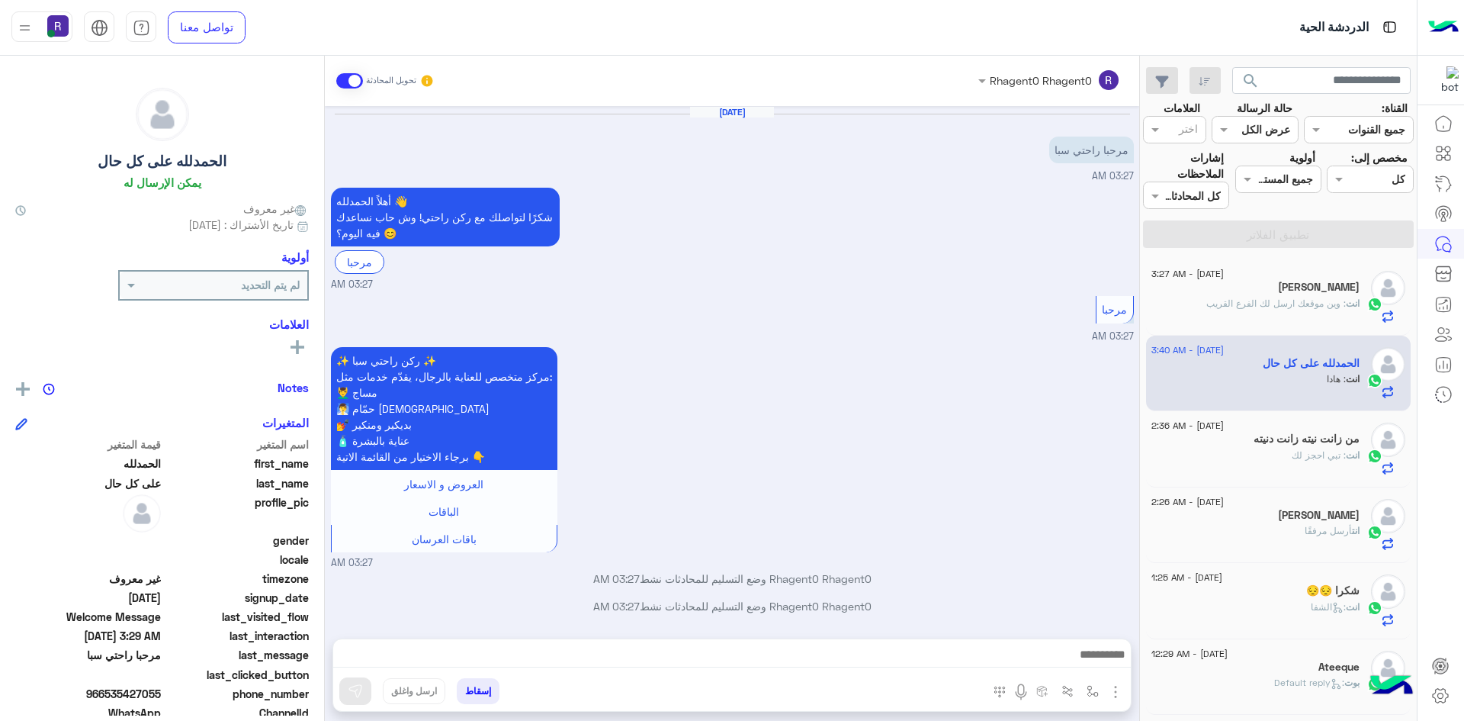
scroll to position [1017, 0]
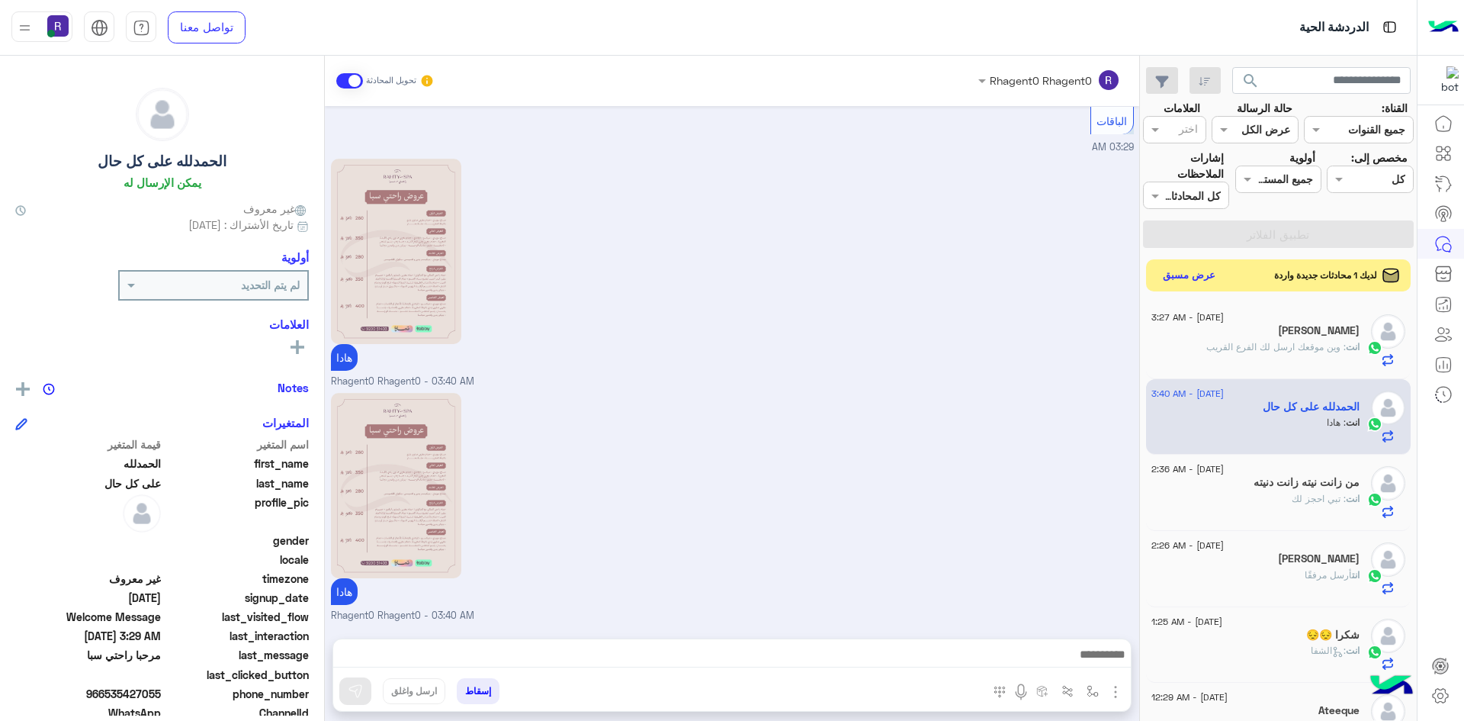
click at [1213, 281] on button "عرض مسبق" at bounding box center [1190, 275] width 64 height 21
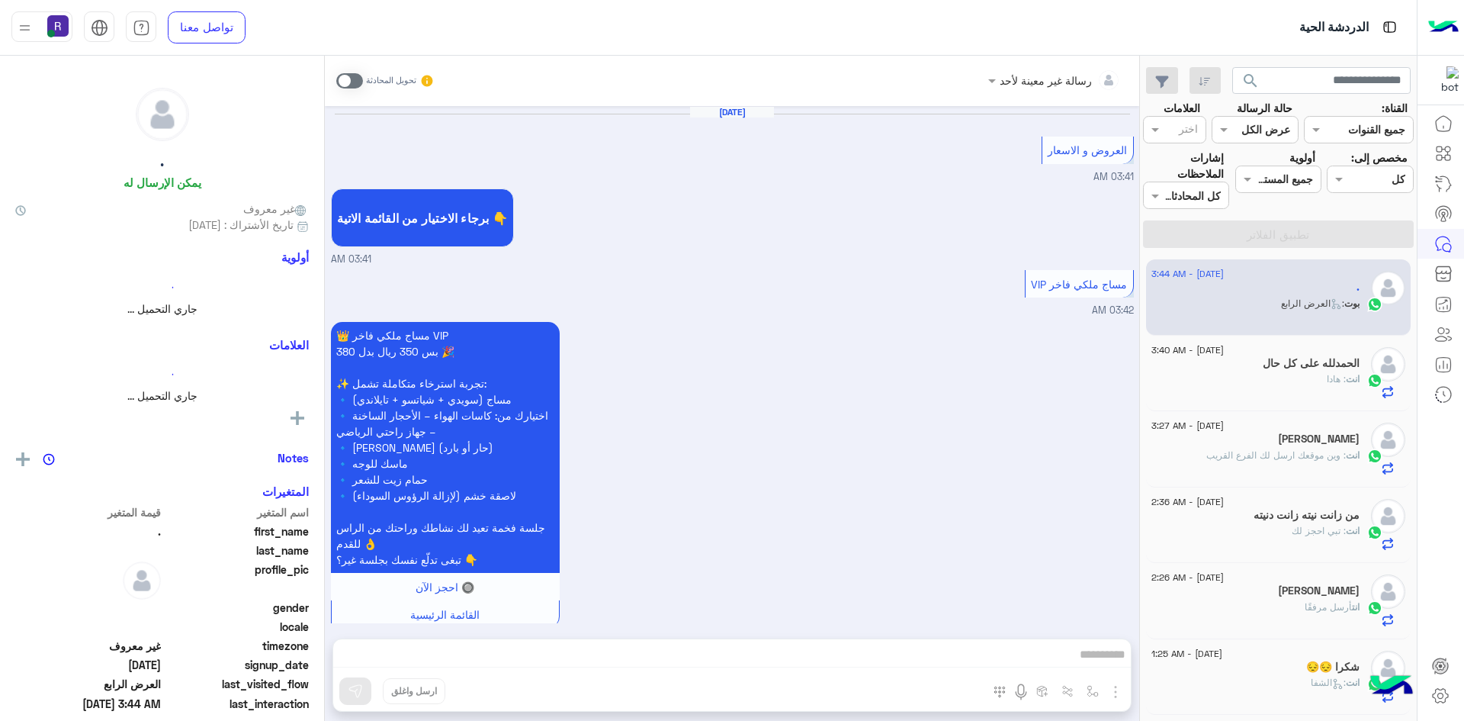
scroll to position [3004, 0]
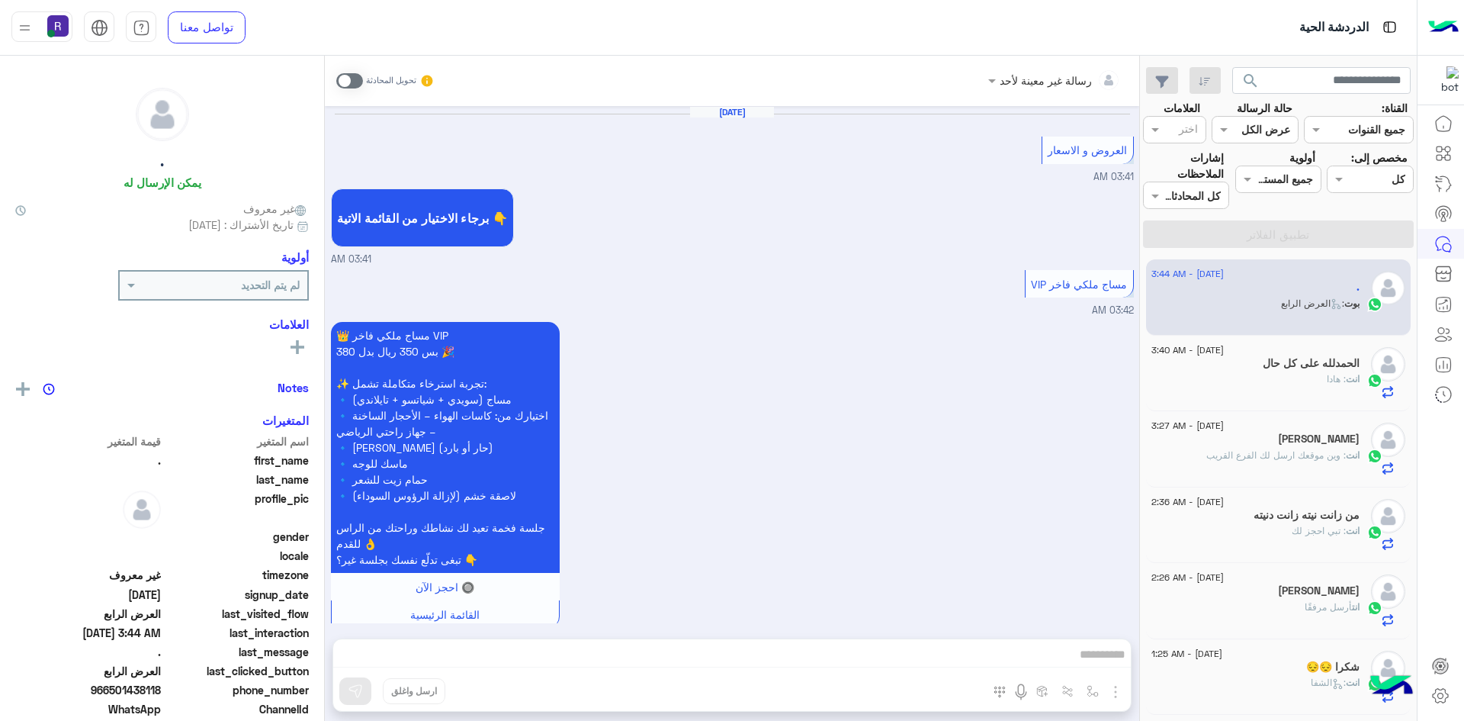
scroll to position [3004, 0]
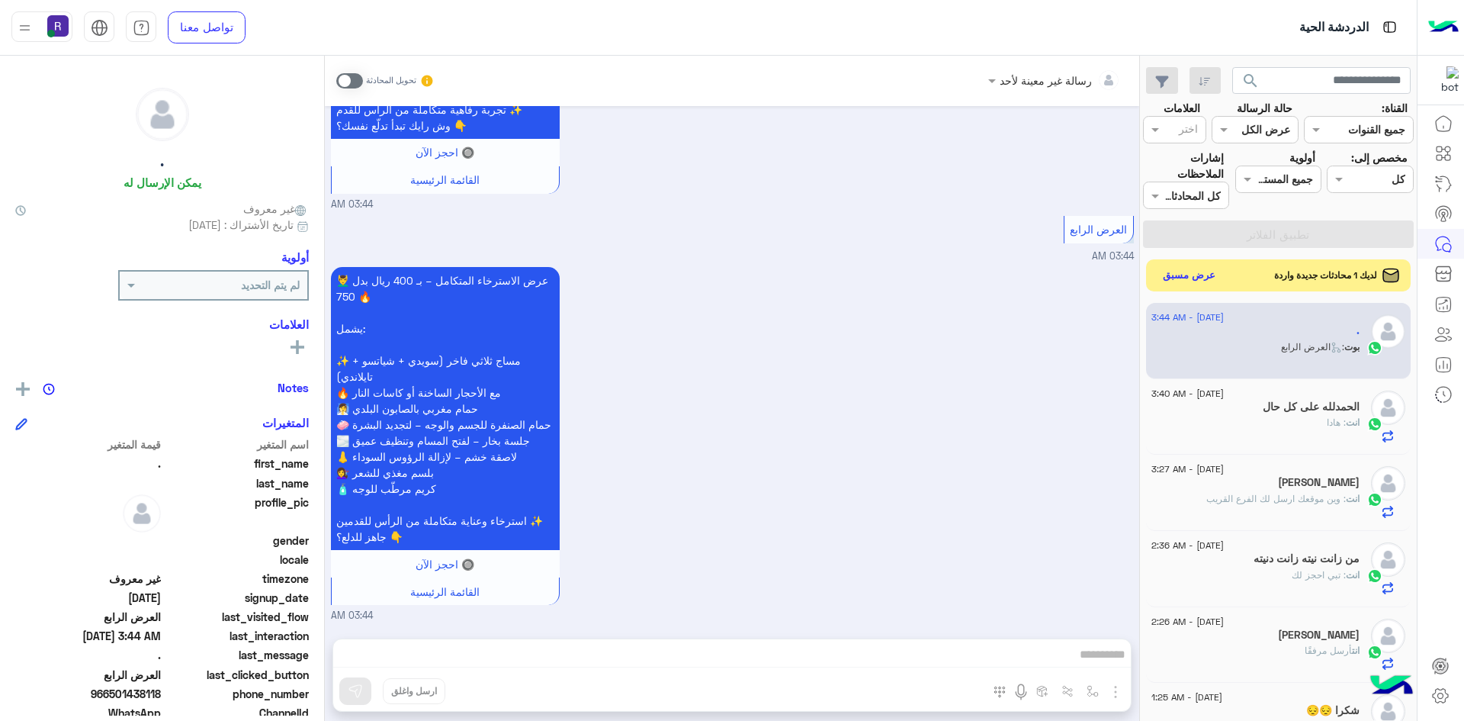
click at [1190, 268] on button "عرض مسبق" at bounding box center [1190, 275] width 64 height 21
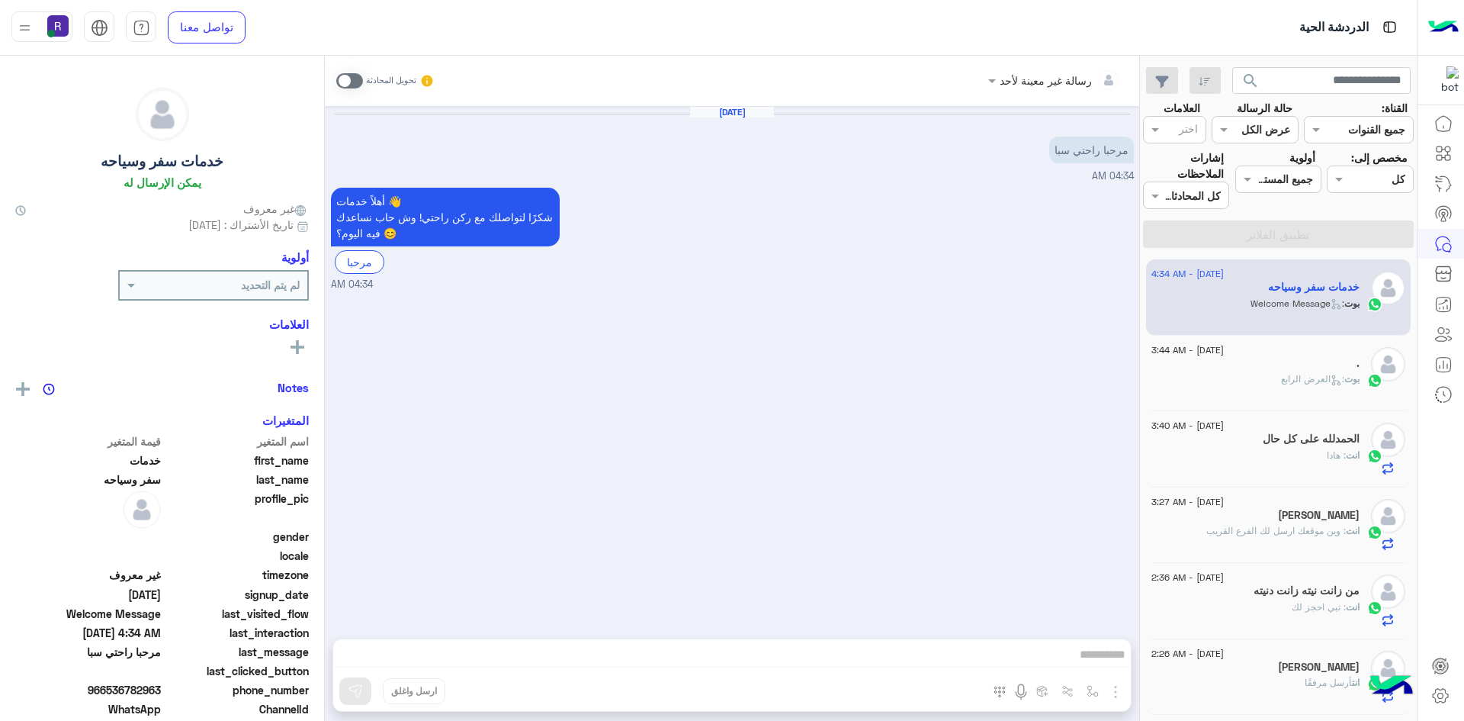
click at [349, 82] on span at bounding box center [349, 80] width 27 height 15
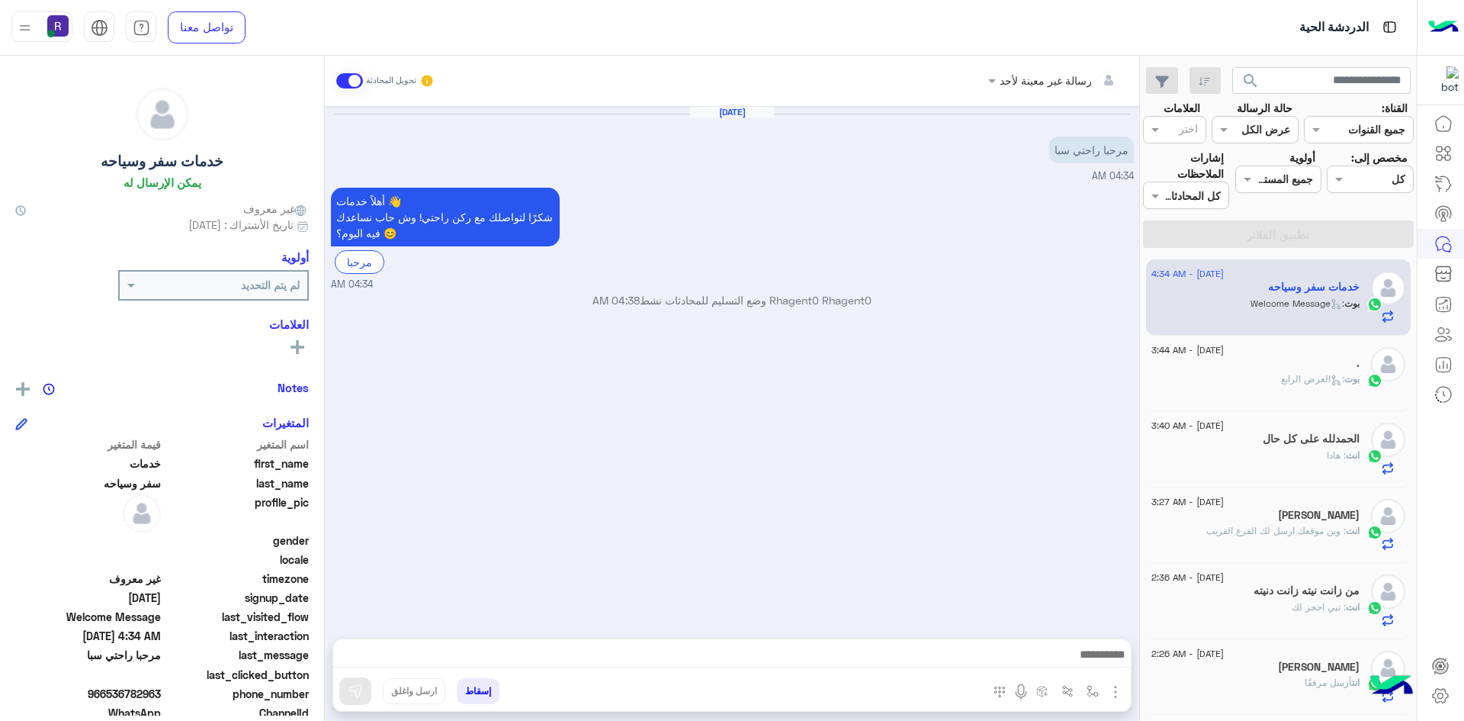
click at [1108, 694] on img "button" at bounding box center [1116, 692] width 18 height 18
click at [1085, 661] on span "الصور" at bounding box center [1086, 659] width 28 height 18
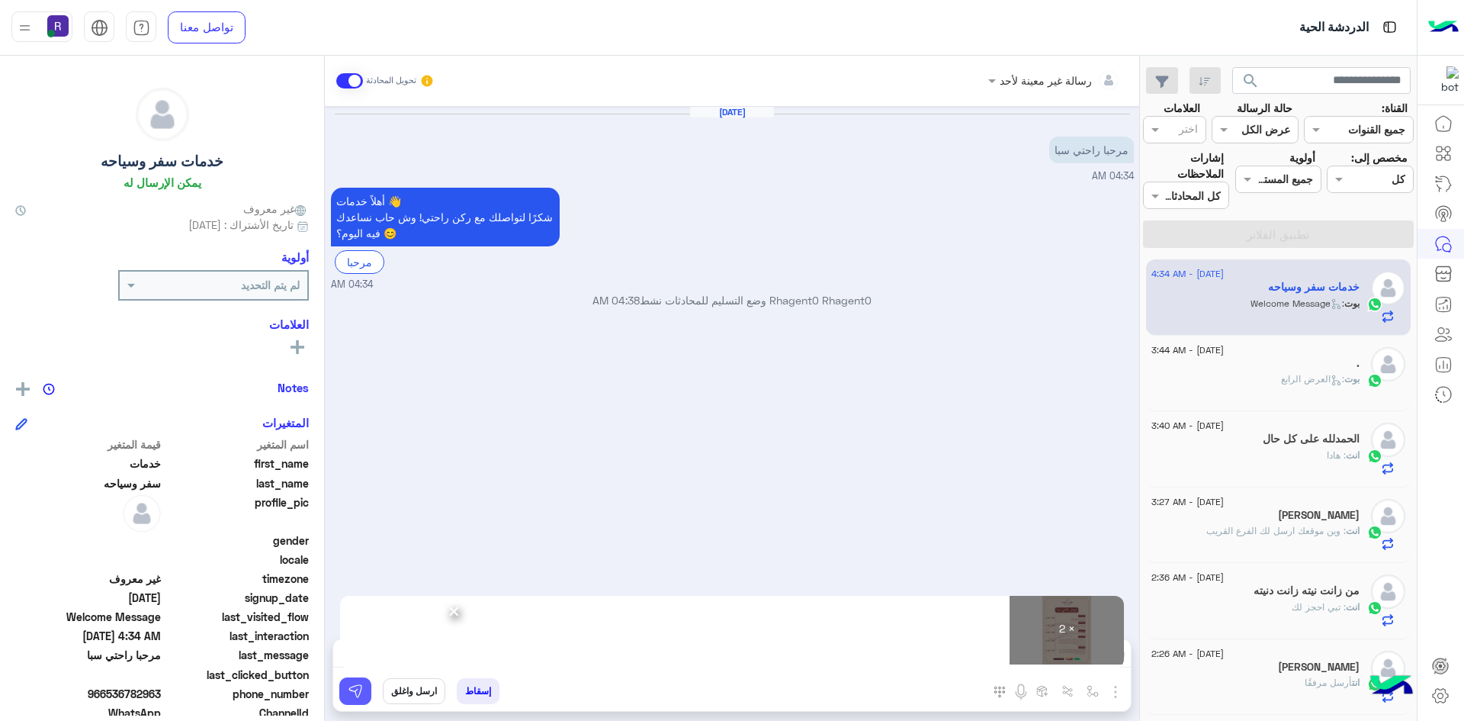
click at [365, 697] on button at bounding box center [355, 690] width 32 height 27
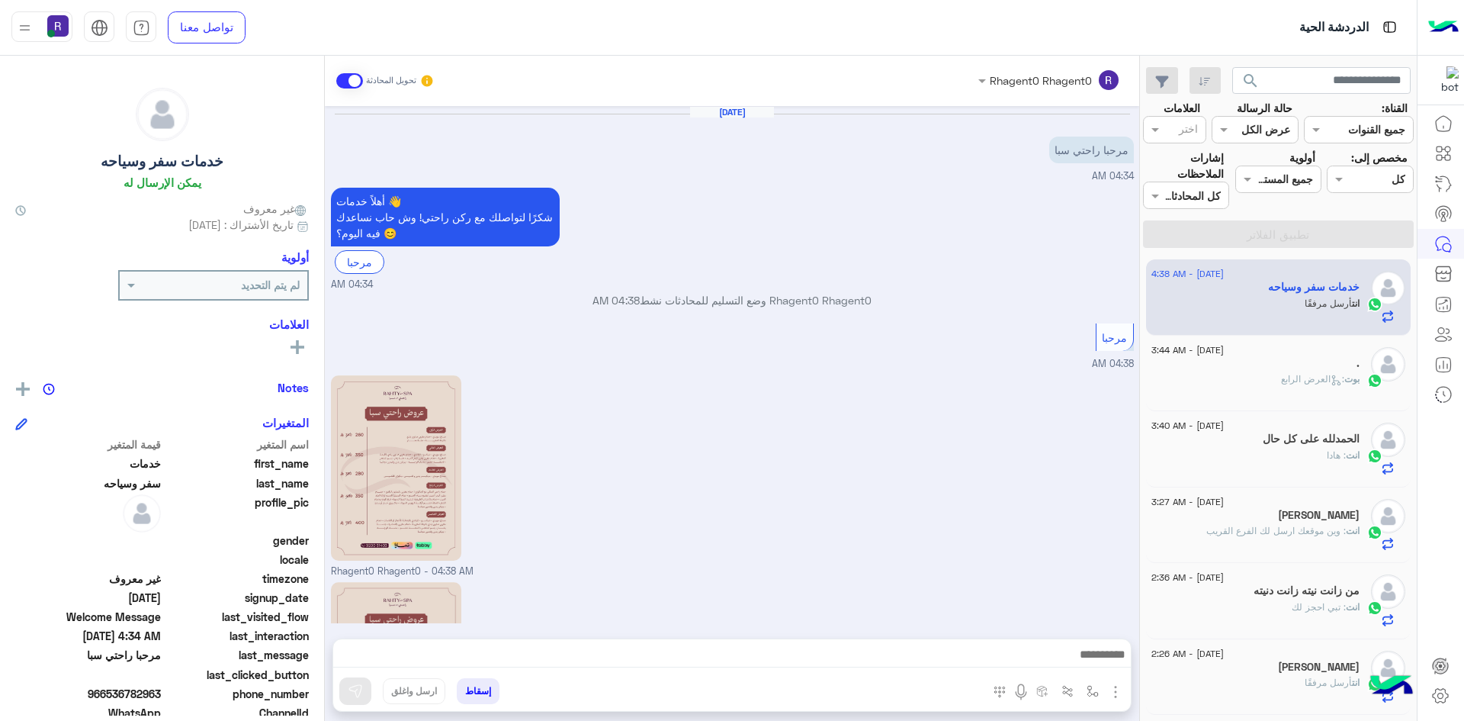
scroll to position [191, 0]
